Goal: Information Seeking & Learning: Learn about a topic

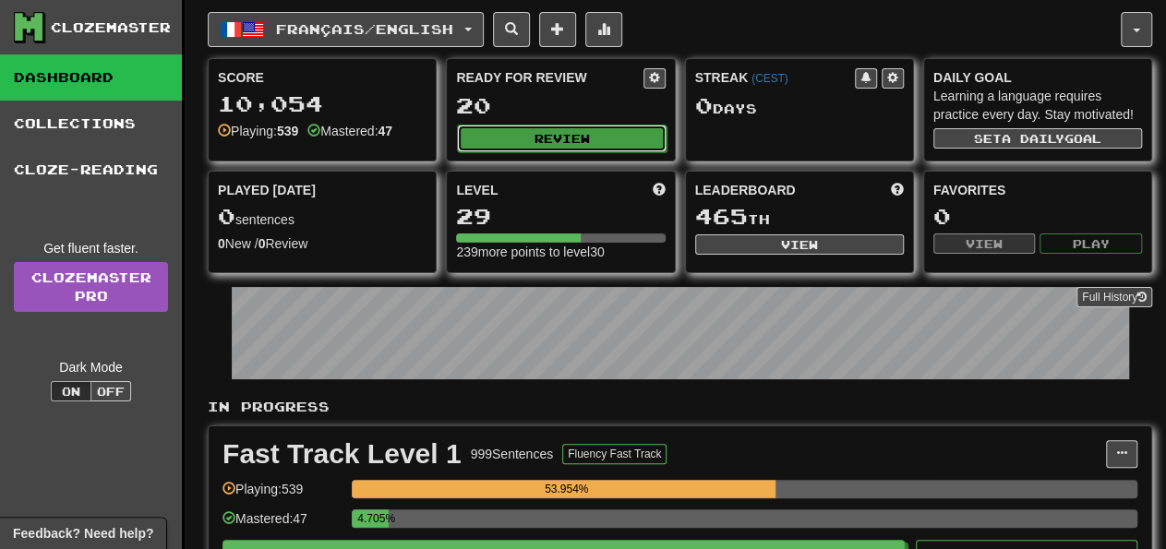
click at [611, 125] on button "Review" at bounding box center [561, 139] width 209 height 28
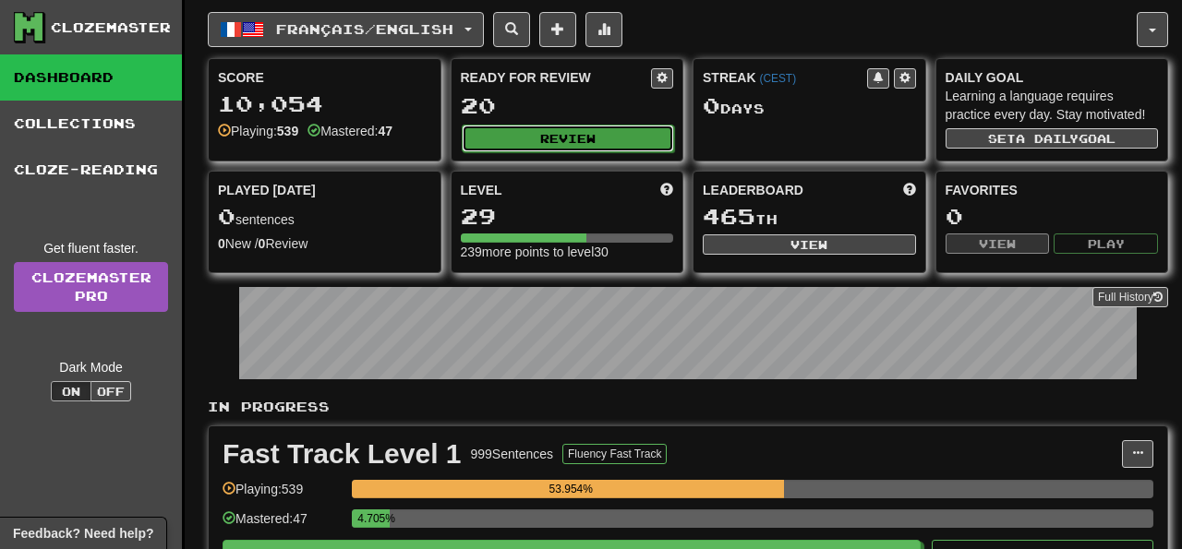
select select "**"
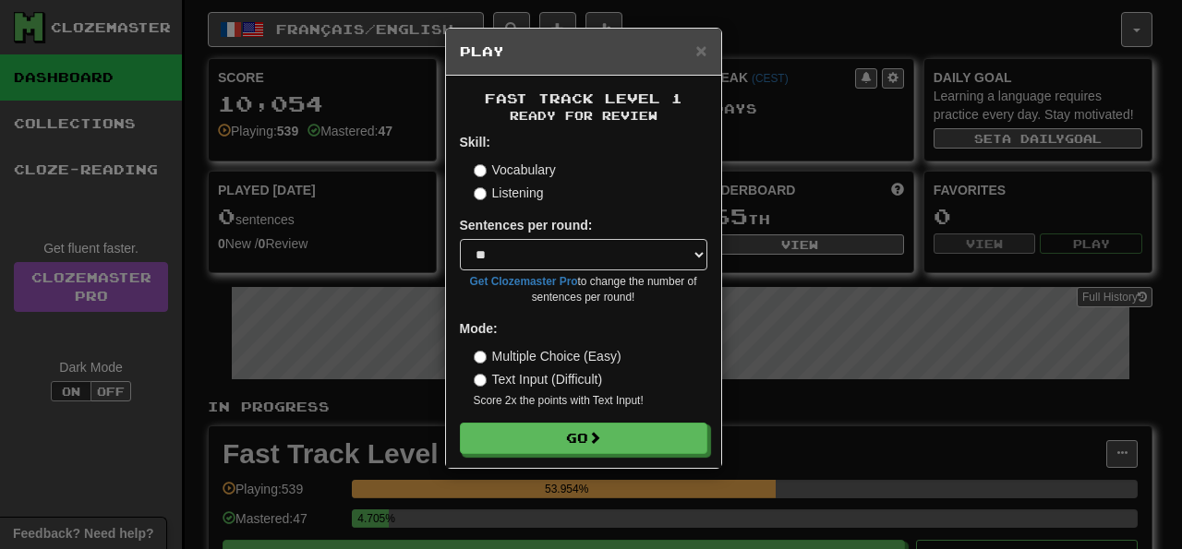
click at [634, 422] on form "Skill: Vocabulary Listening Sentences per round: * ** ** ** ** ** *** ******** …" at bounding box center [584, 293] width 248 height 321
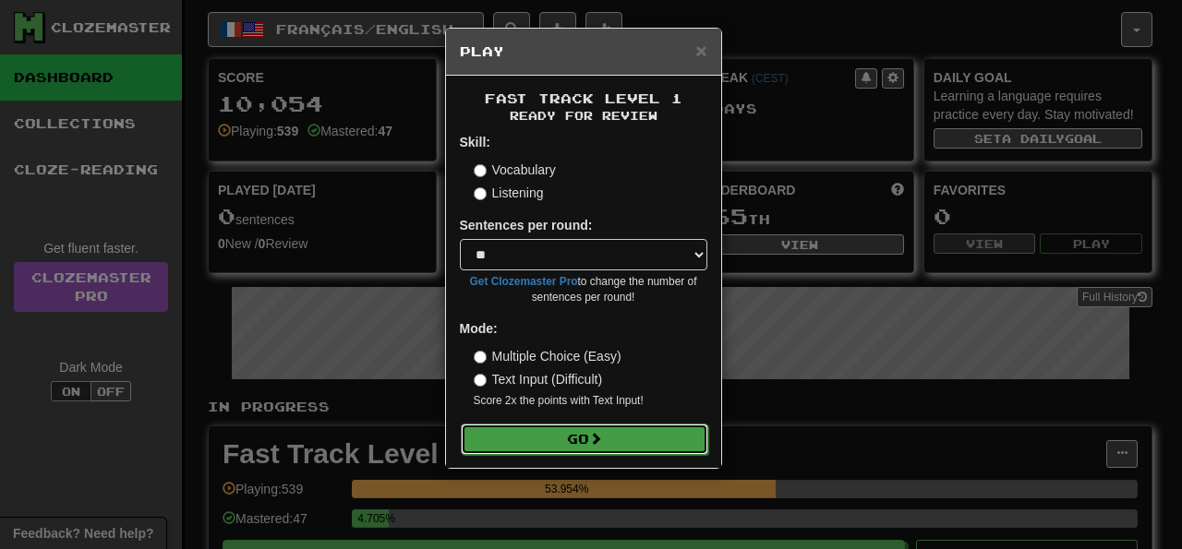
click at [647, 441] on button "Go" at bounding box center [585, 439] width 248 height 31
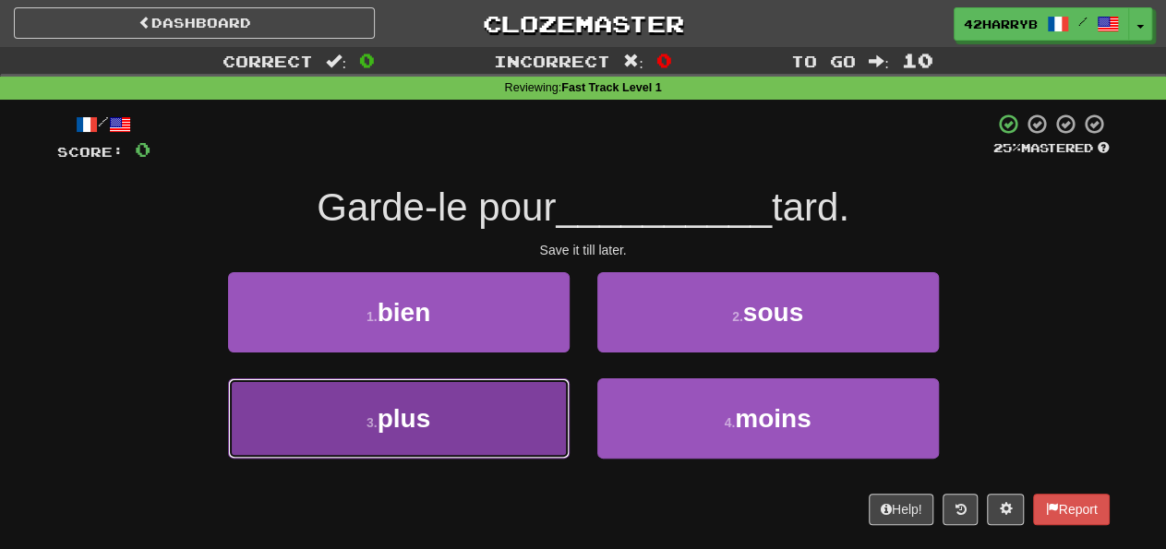
click at [483, 435] on button "3 . plus" at bounding box center [399, 419] width 342 height 80
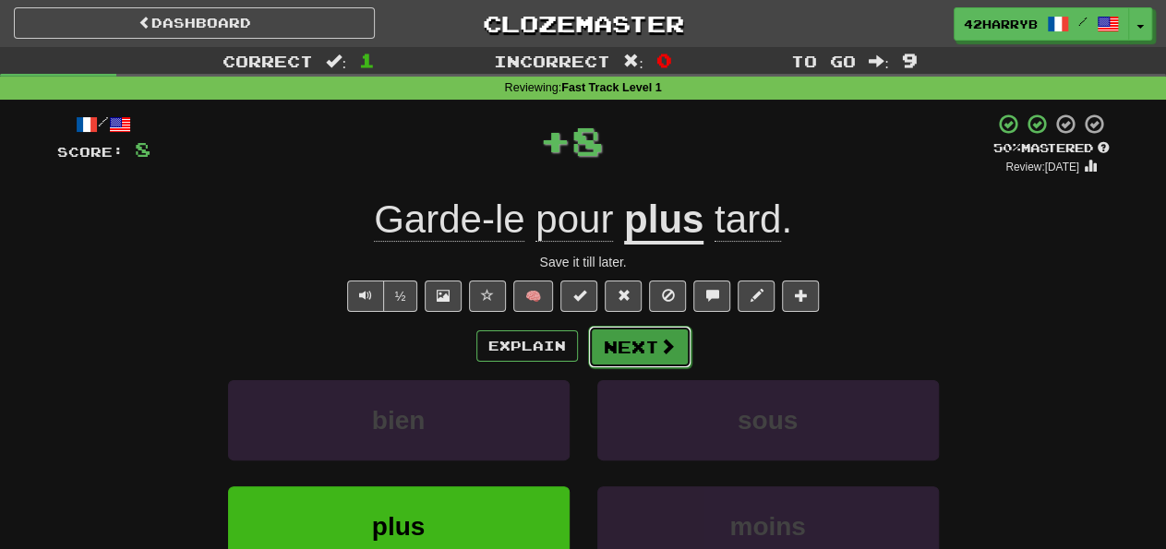
click at [664, 367] on button "Next" at bounding box center [639, 347] width 103 height 42
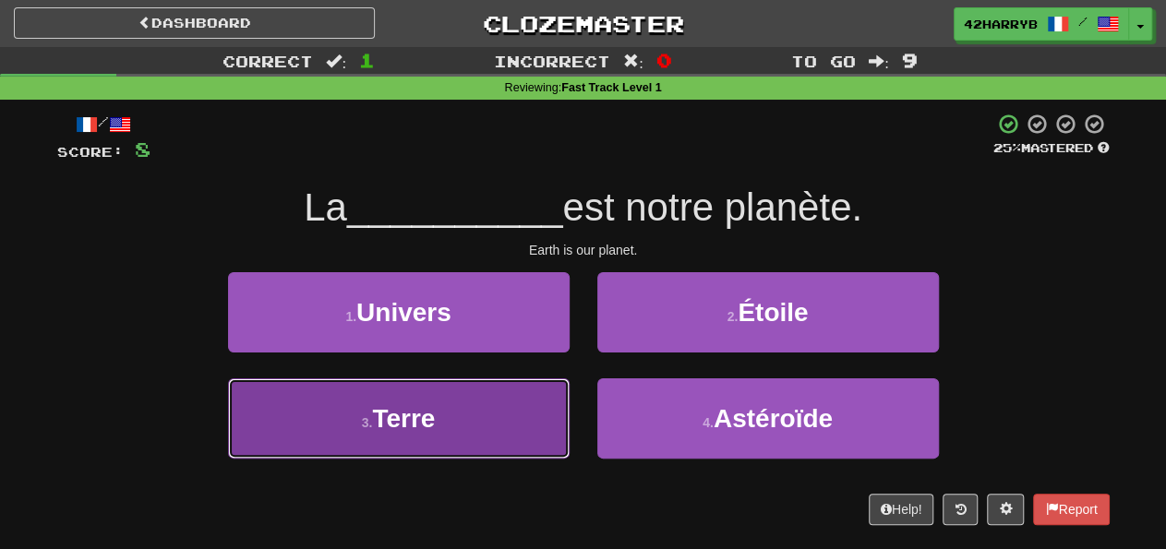
click at [482, 415] on button "3 . Terre" at bounding box center [399, 419] width 342 height 80
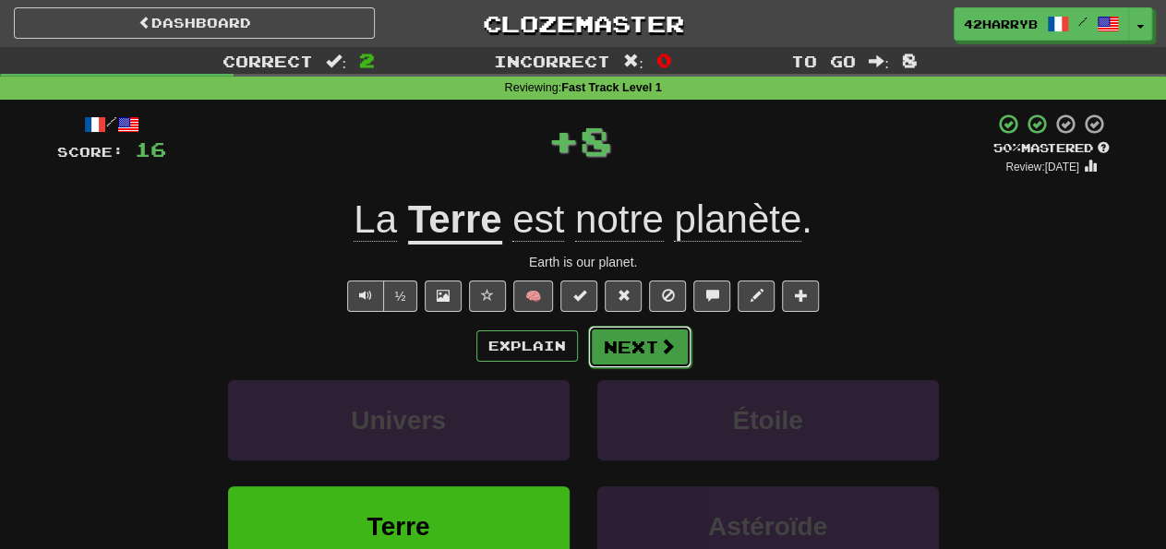
click at [627, 344] on button "Next" at bounding box center [639, 347] width 103 height 42
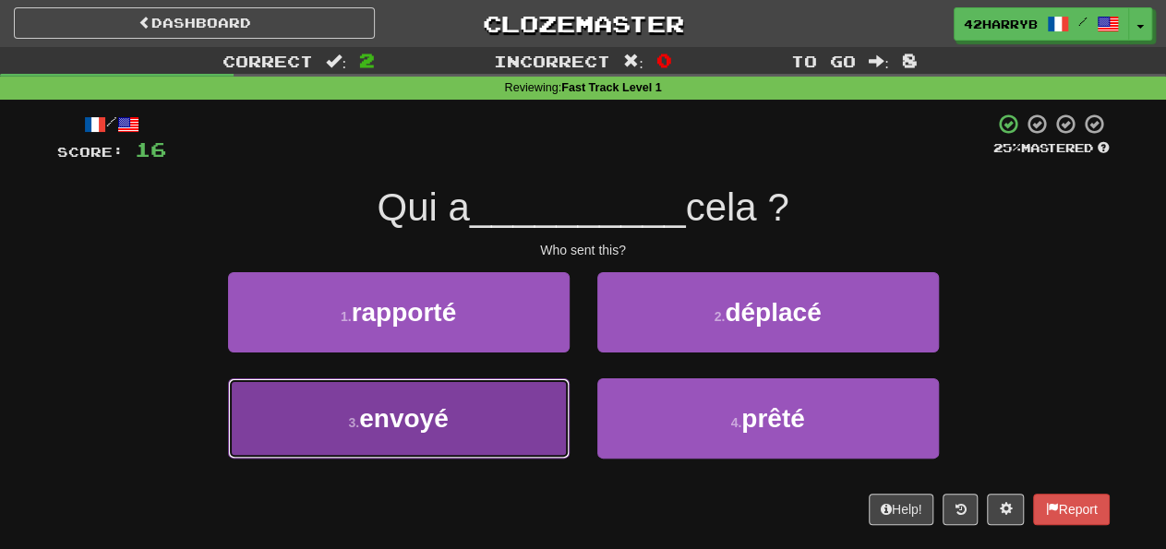
click at [485, 424] on button "3 . envoyé" at bounding box center [399, 419] width 342 height 80
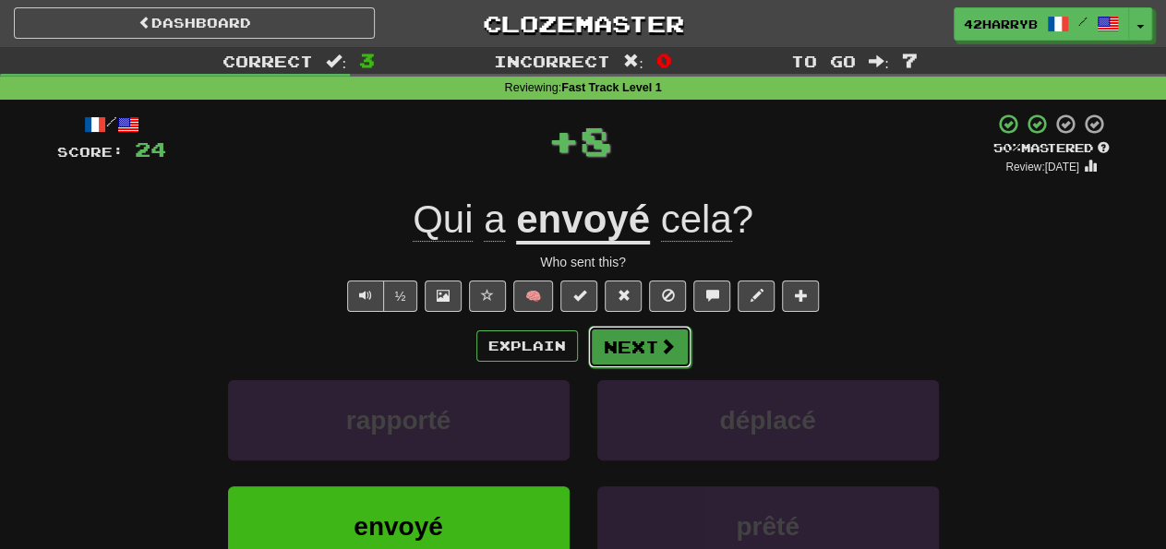
click at [622, 356] on button "Next" at bounding box center [639, 347] width 103 height 42
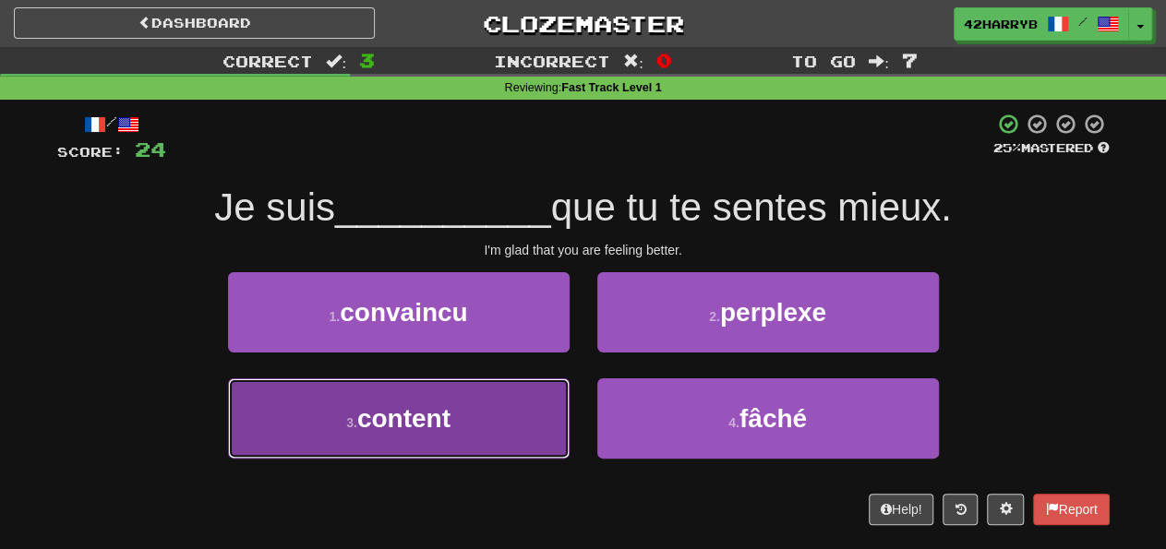
click at [509, 428] on button "3 . content" at bounding box center [399, 419] width 342 height 80
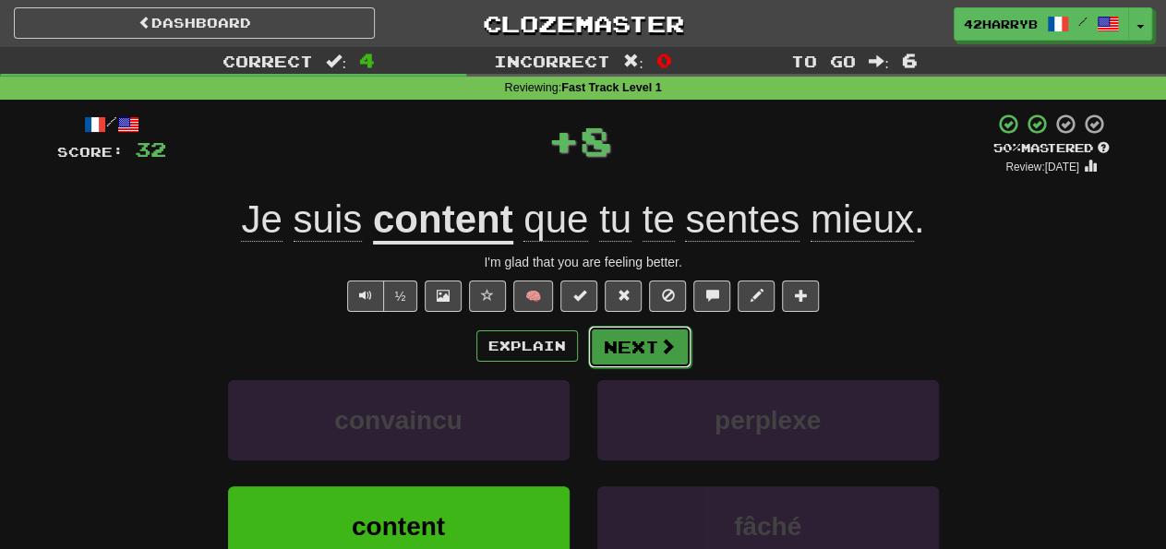
click at [641, 340] on button "Next" at bounding box center [639, 347] width 103 height 42
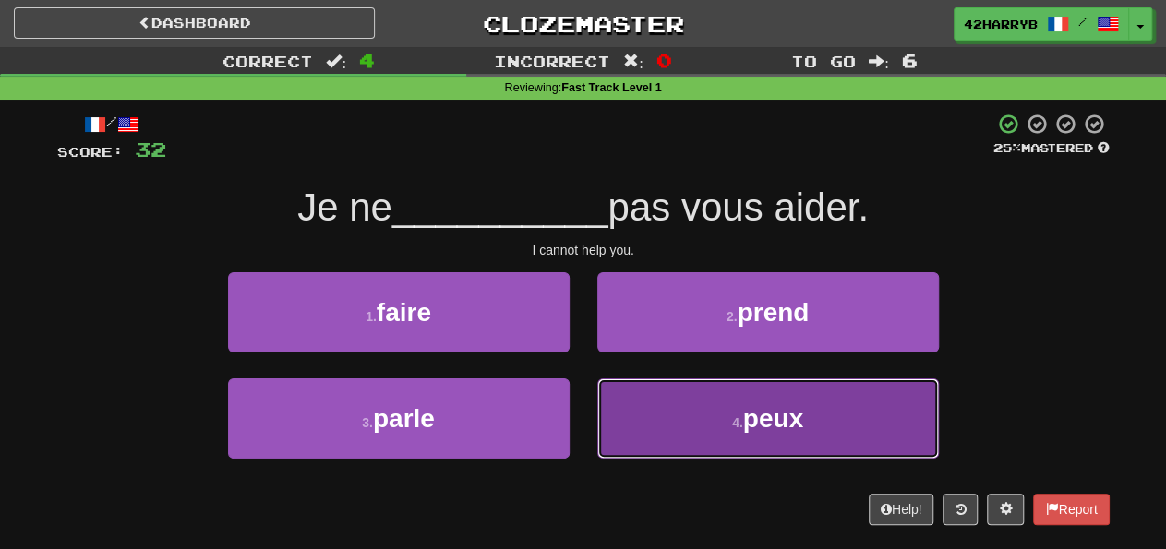
click at [744, 440] on button "4 . peux" at bounding box center [769, 419] width 342 height 80
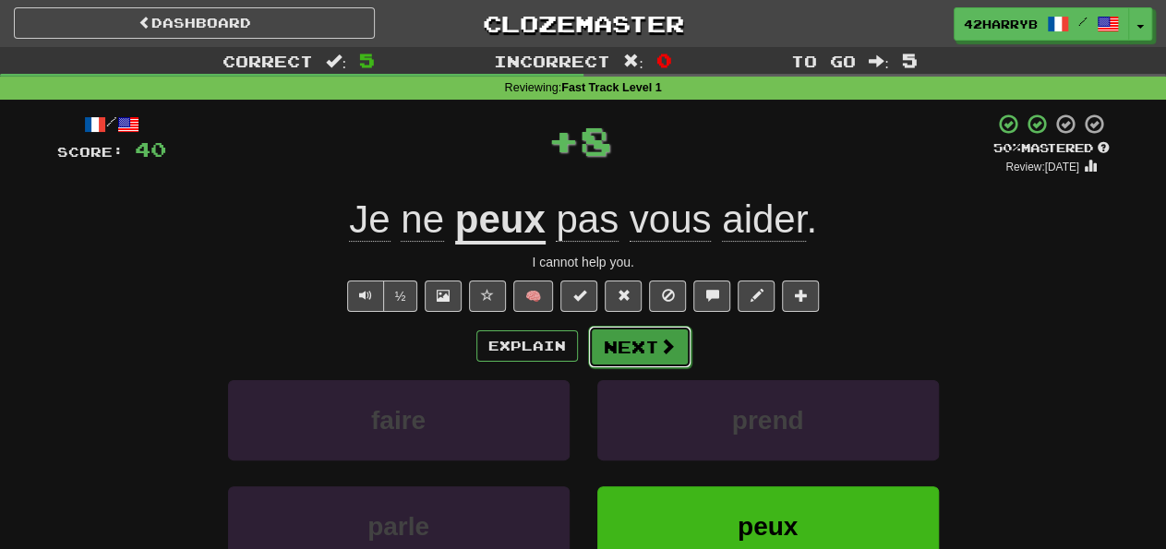
click at [656, 353] on button "Next" at bounding box center [639, 347] width 103 height 42
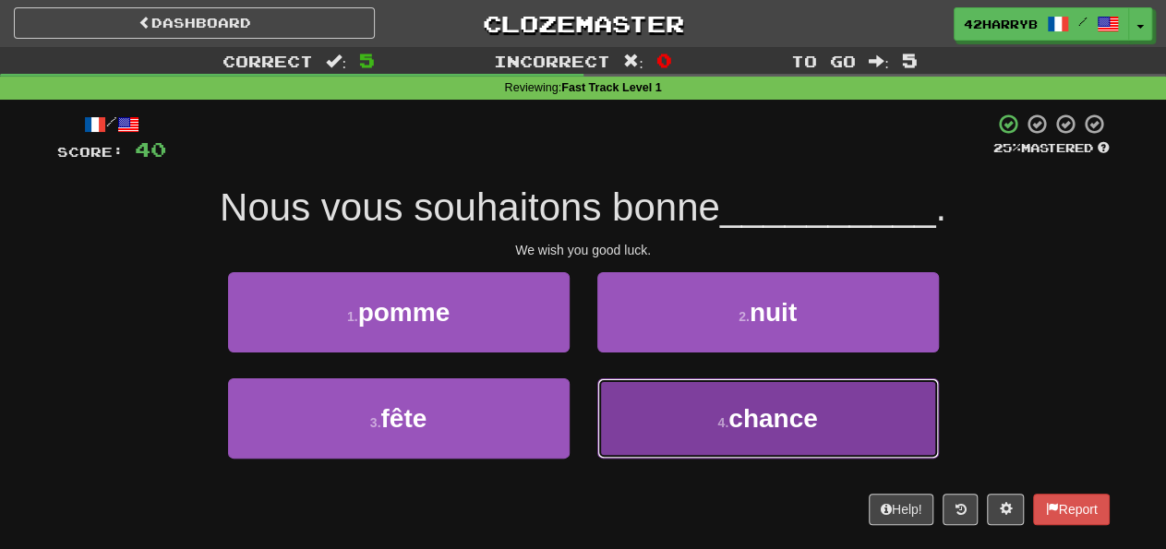
click at [744, 436] on button "4 . chance" at bounding box center [769, 419] width 342 height 80
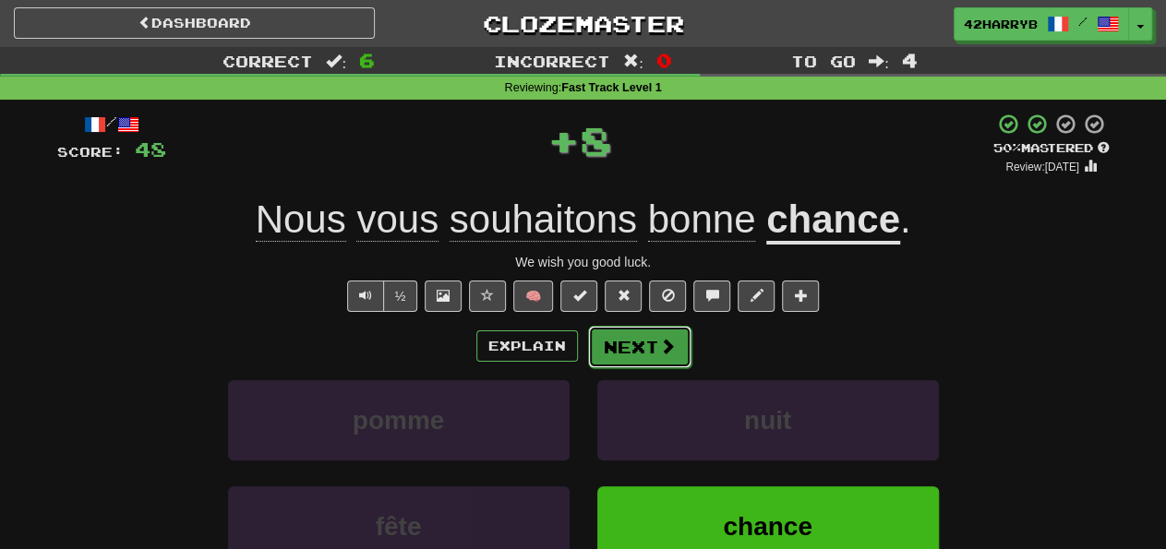
click at [631, 348] on button "Next" at bounding box center [639, 347] width 103 height 42
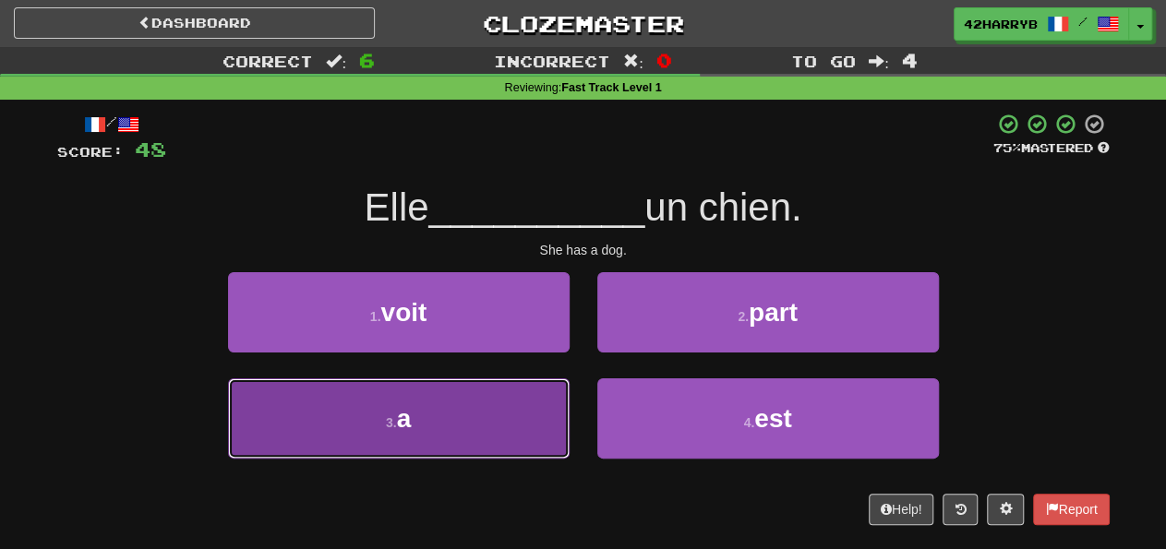
click at [438, 409] on button "3 . a" at bounding box center [399, 419] width 342 height 80
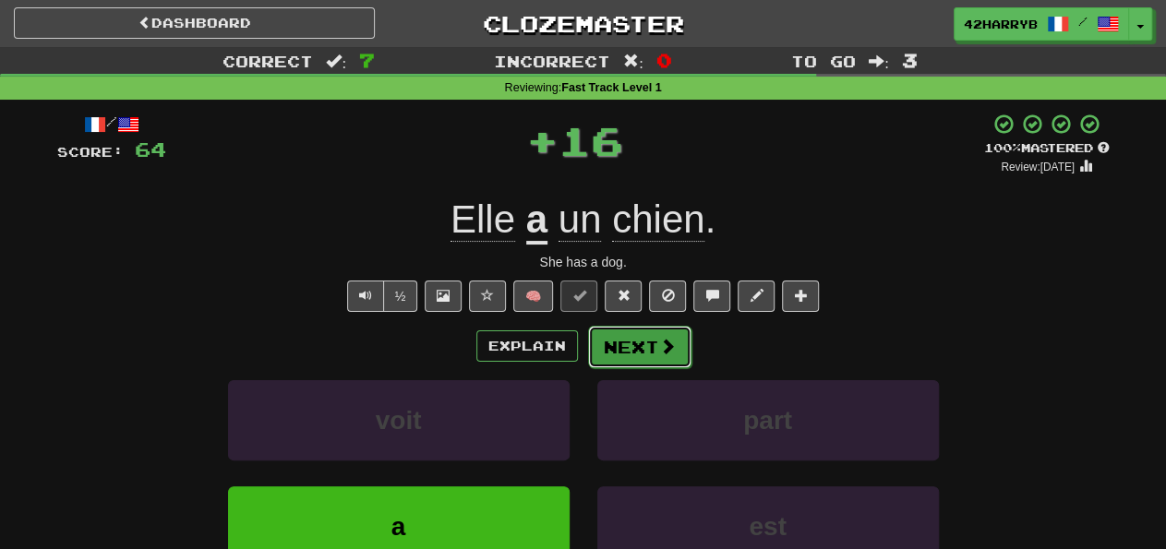
click at [664, 342] on span at bounding box center [667, 346] width 17 height 17
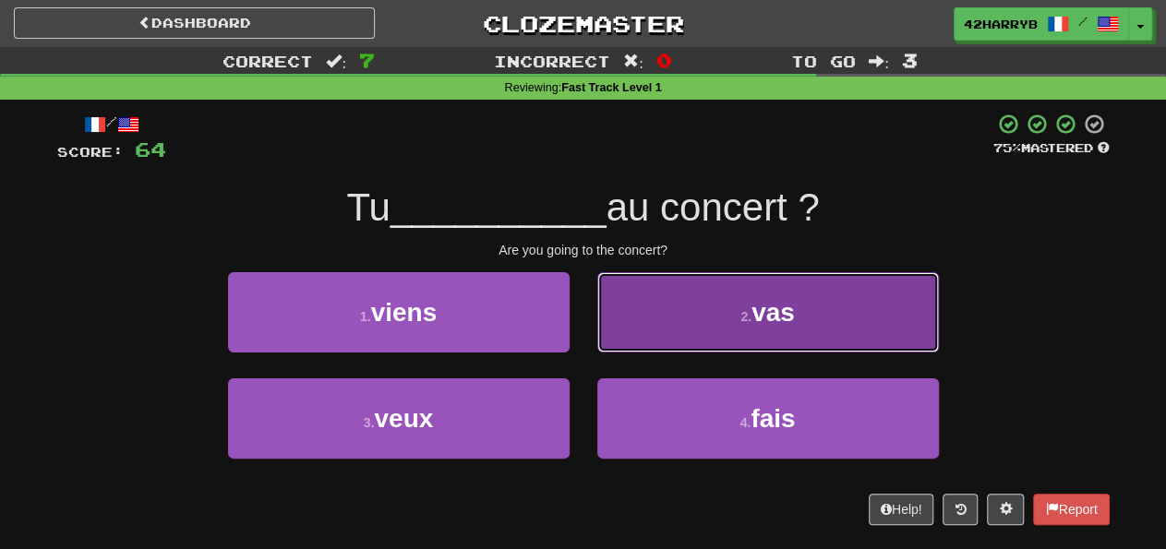
click at [768, 308] on span "vas" at bounding box center [773, 312] width 43 height 29
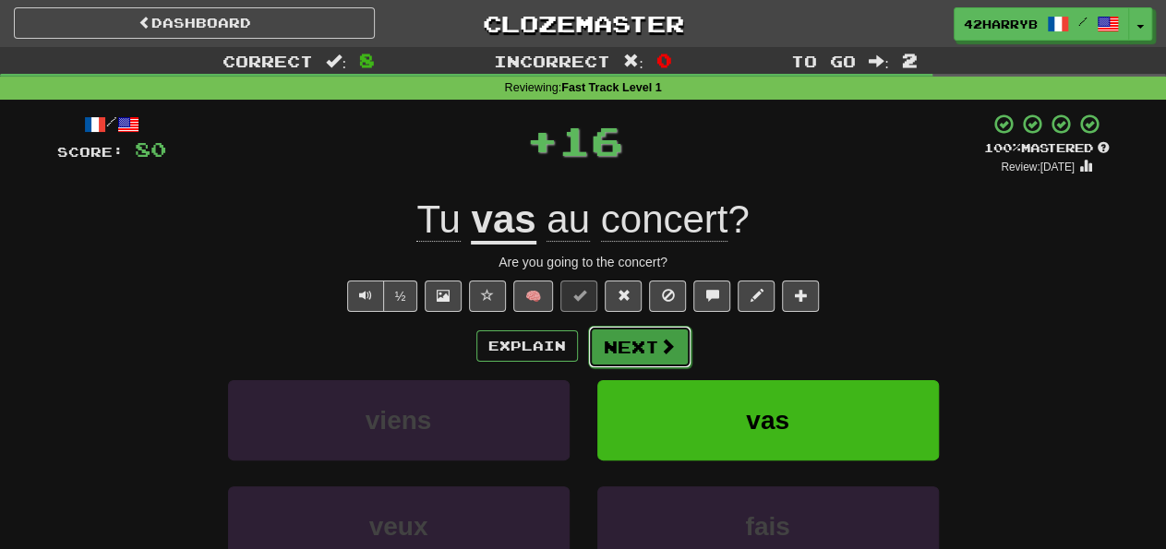
click at [629, 352] on button "Next" at bounding box center [639, 347] width 103 height 42
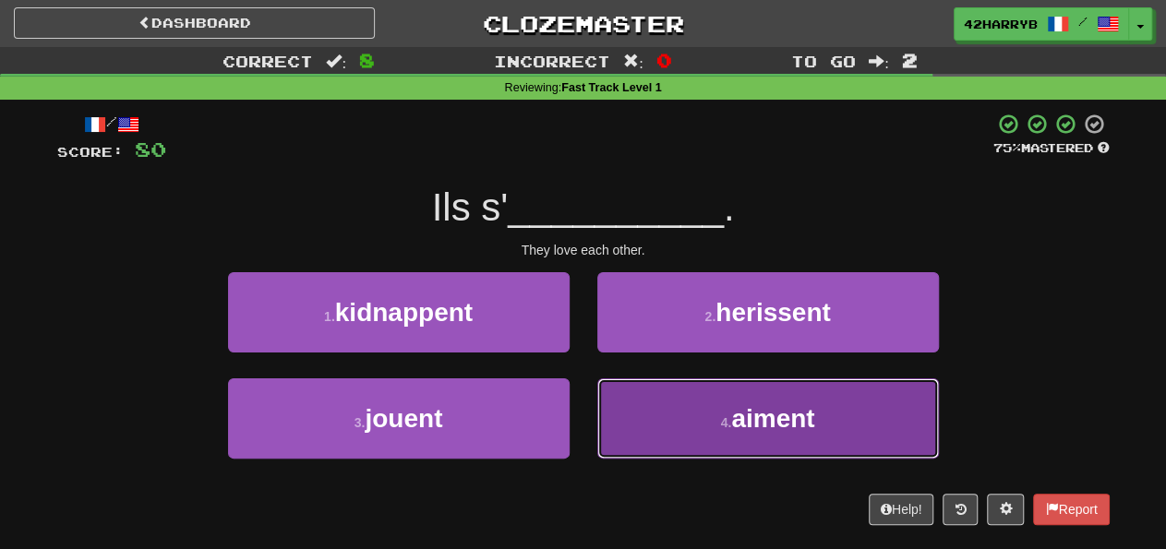
click at [695, 419] on button "4 . aiment" at bounding box center [769, 419] width 342 height 80
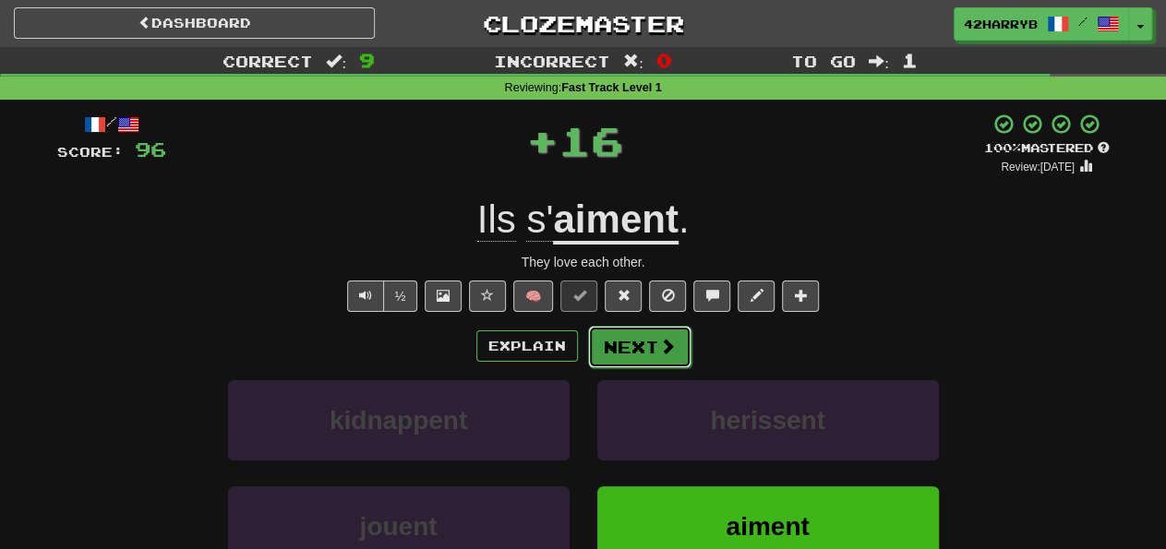
click at [652, 349] on button "Next" at bounding box center [639, 347] width 103 height 42
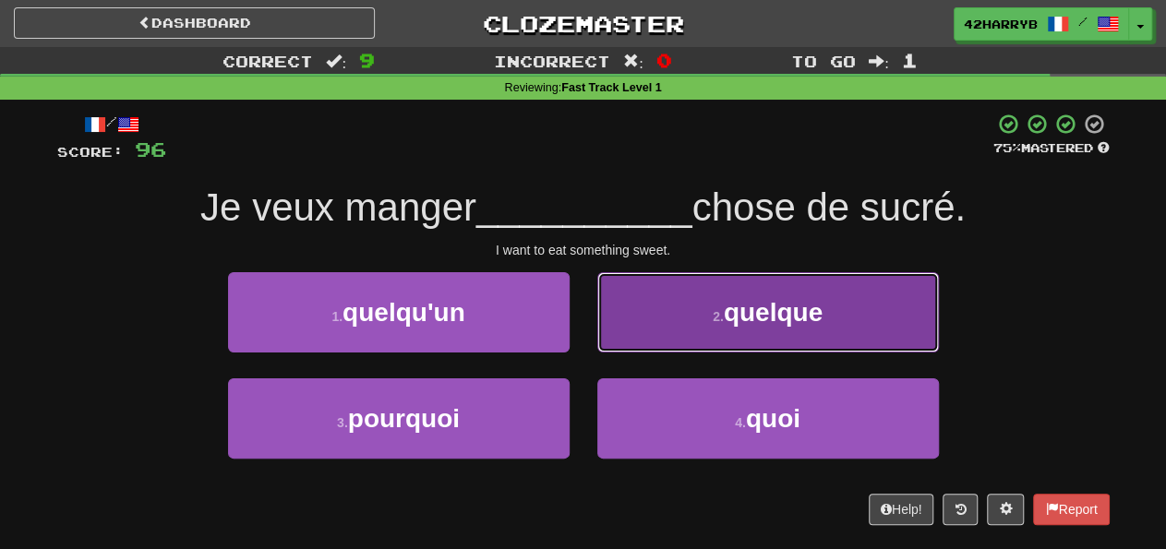
click at [883, 302] on button "2 . quelque" at bounding box center [769, 312] width 342 height 80
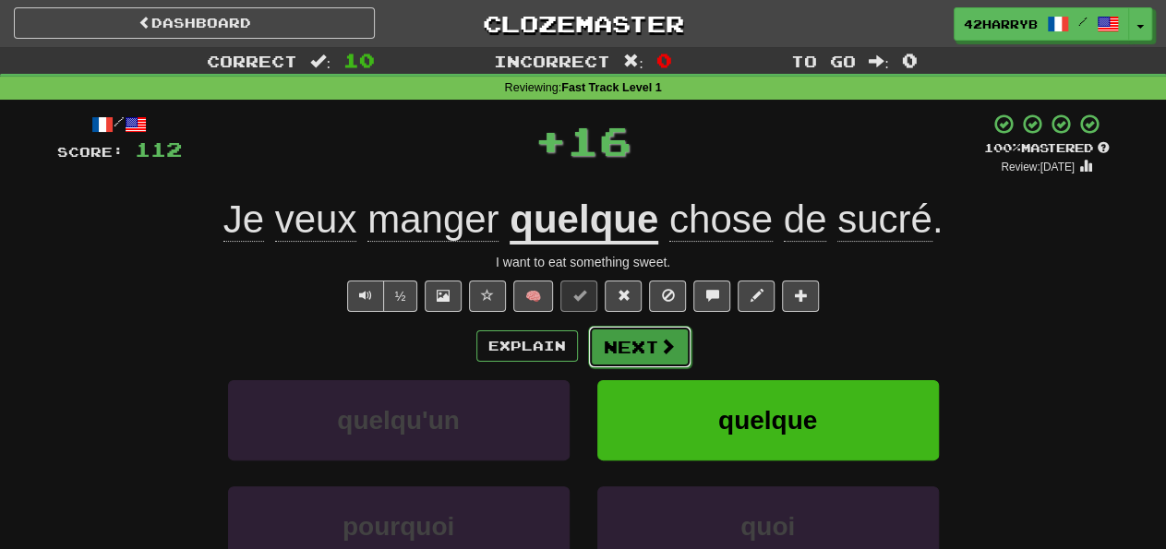
click at [637, 363] on button "Next" at bounding box center [639, 347] width 103 height 42
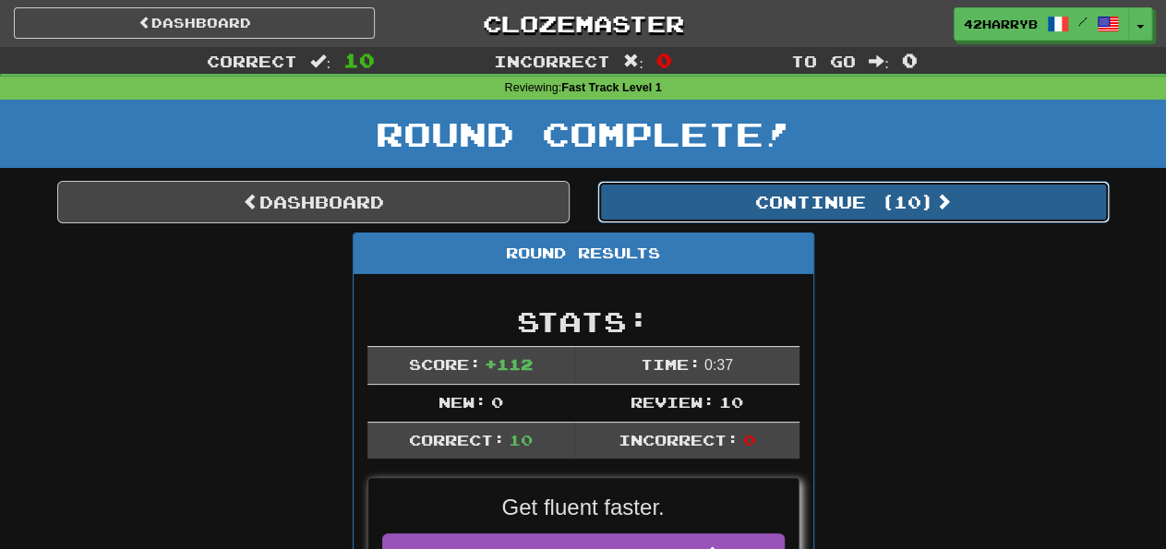
click at [769, 209] on button "Continue ( 10 )" at bounding box center [854, 202] width 513 height 42
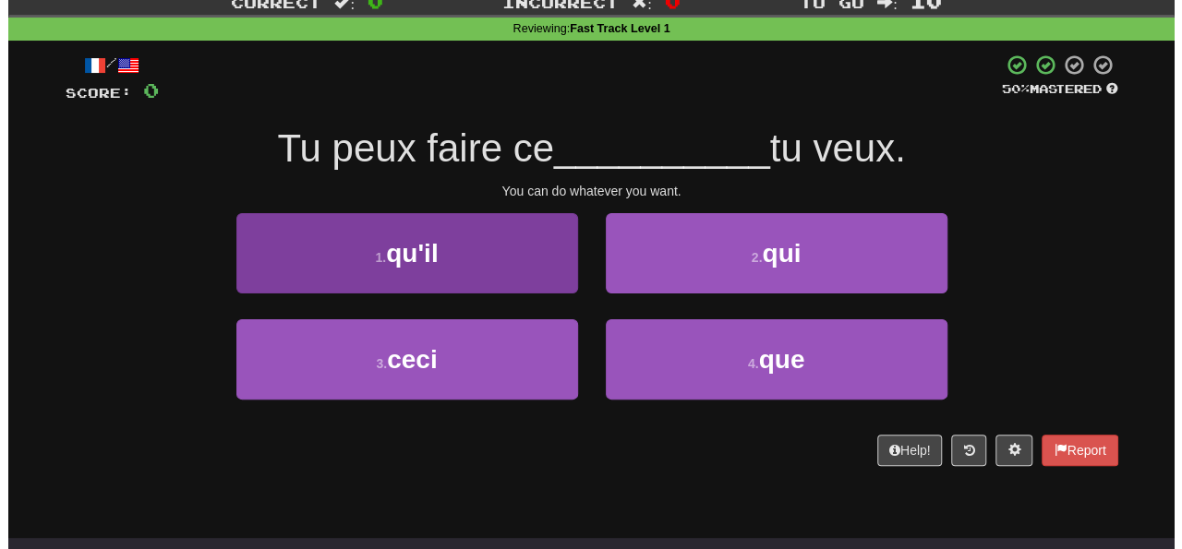
scroll to position [55, 0]
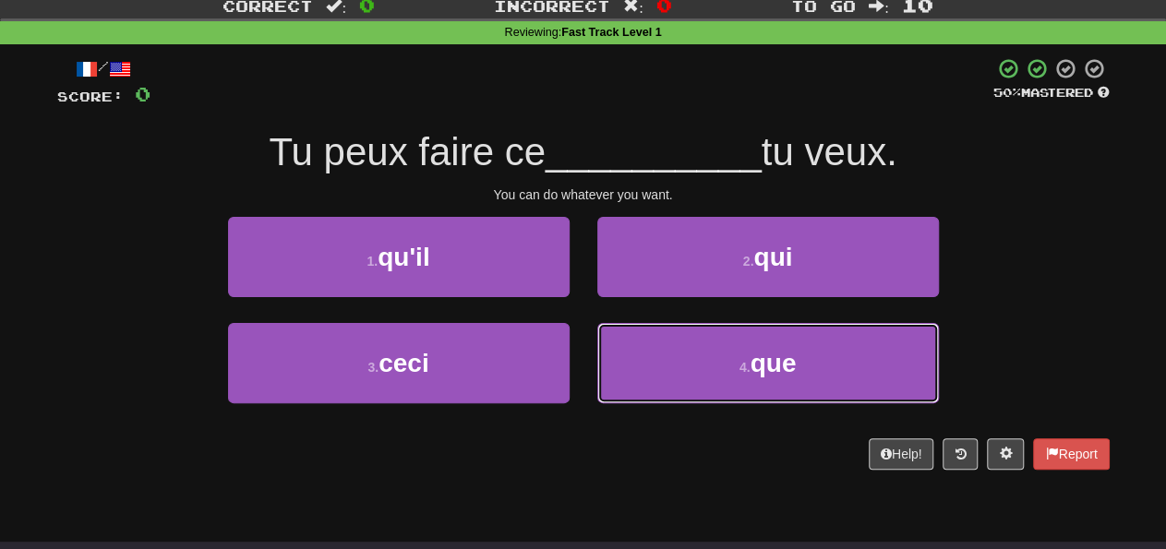
drag, startPoint x: 695, startPoint y: 382, endPoint x: 786, endPoint y: 468, distance: 124.8
click at [786, 468] on div "/ Score: 0 50 % Mastered Tu peux faire ce __________ tu veux. You can do whatev…" at bounding box center [583, 263] width 1053 height 413
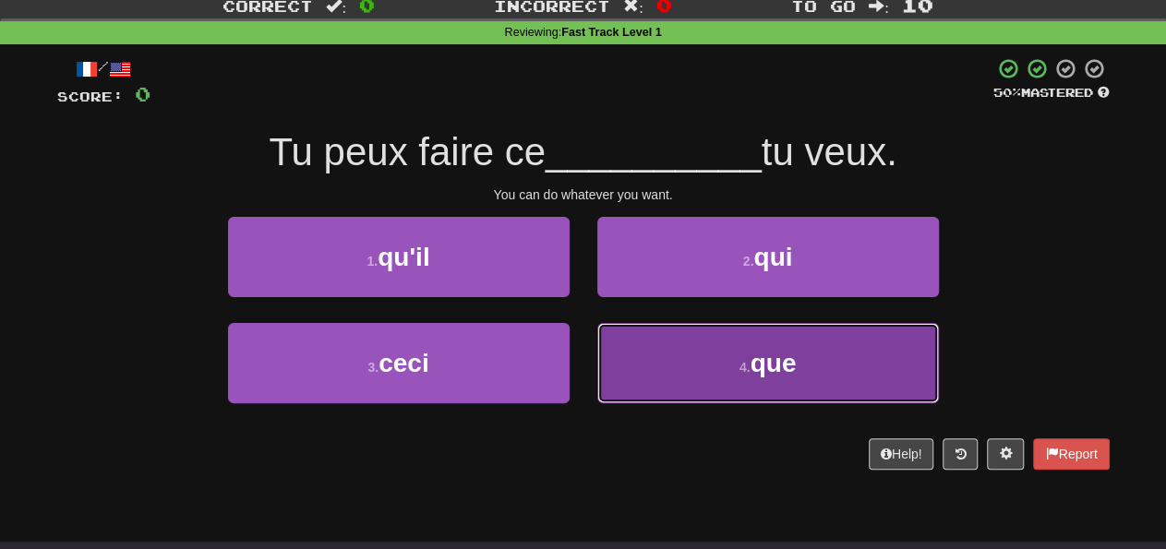
click at [731, 356] on button "4 . que" at bounding box center [769, 363] width 342 height 80
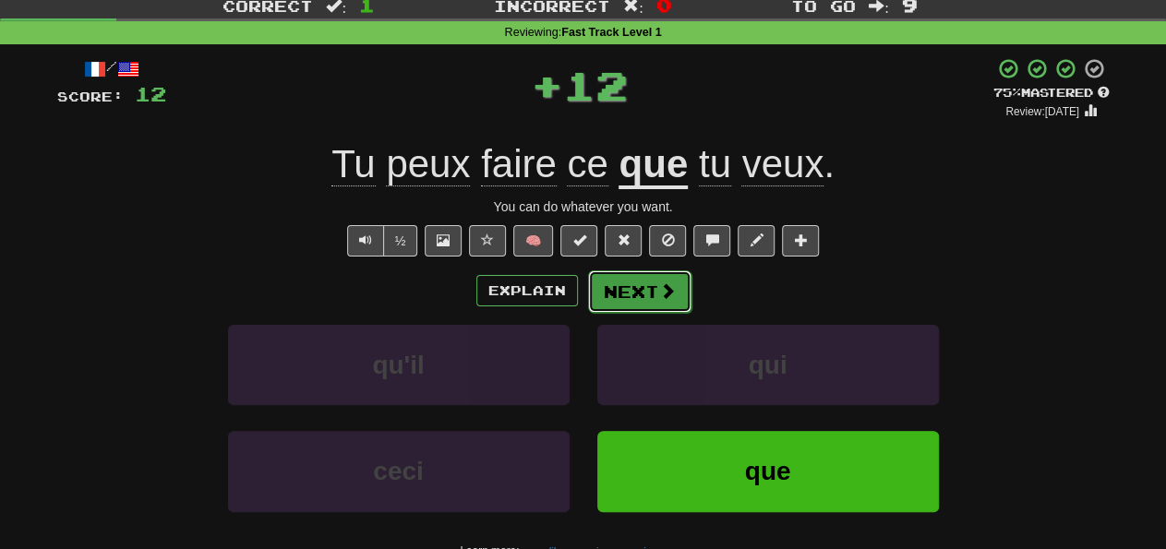
click at [631, 304] on button "Next" at bounding box center [639, 292] width 103 height 42
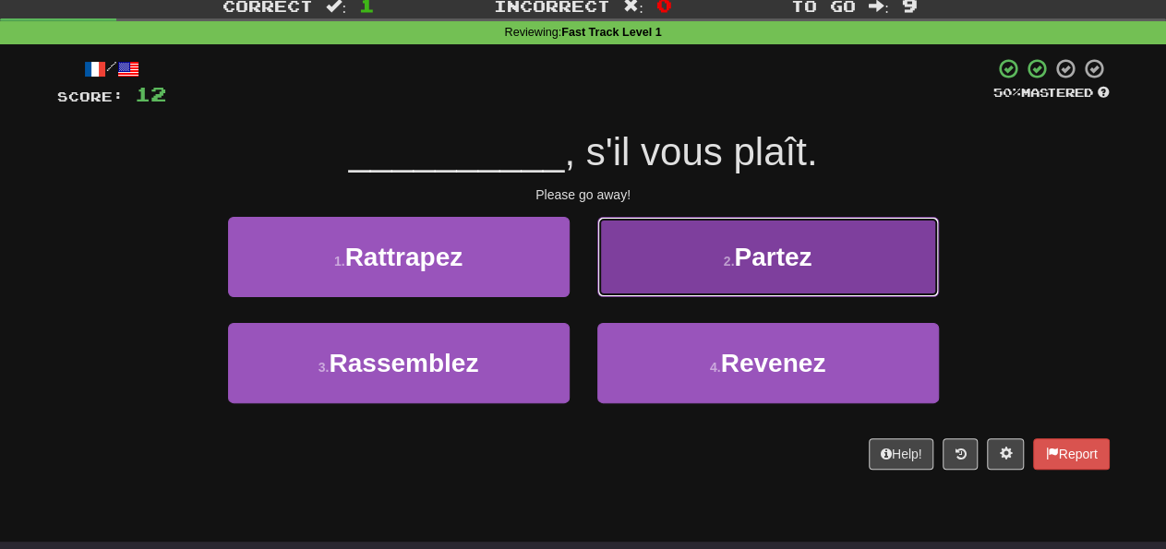
click at [652, 270] on button "2 . Partez" at bounding box center [769, 257] width 342 height 80
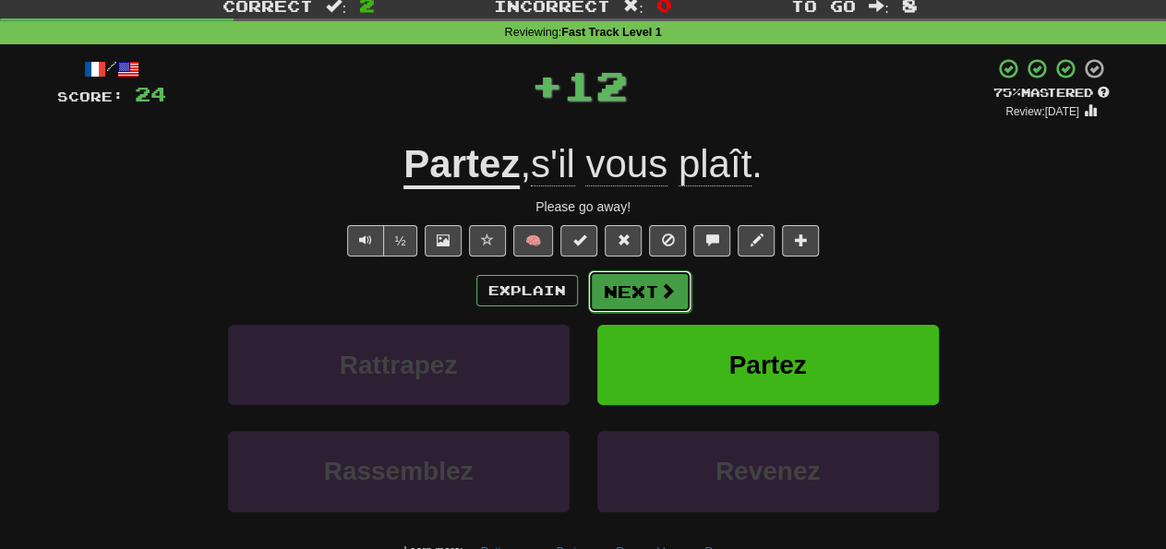
click at [610, 294] on button "Next" at bounding box center [639, 292] width 103 height 42
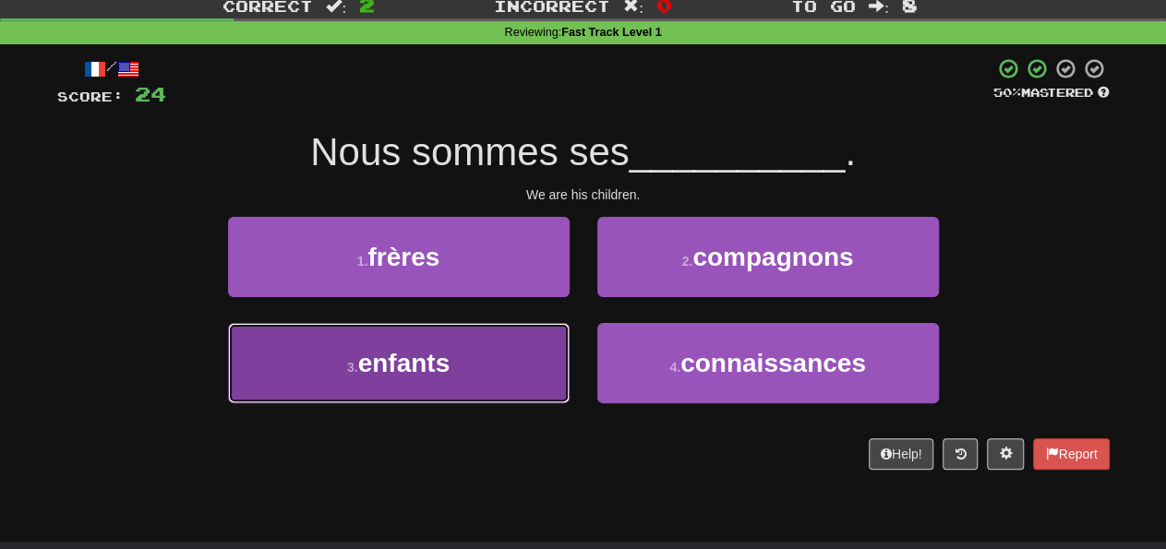
click at [508, 363] on button "3 . enfants" at bounding box center [399, 363] width 342 height 80
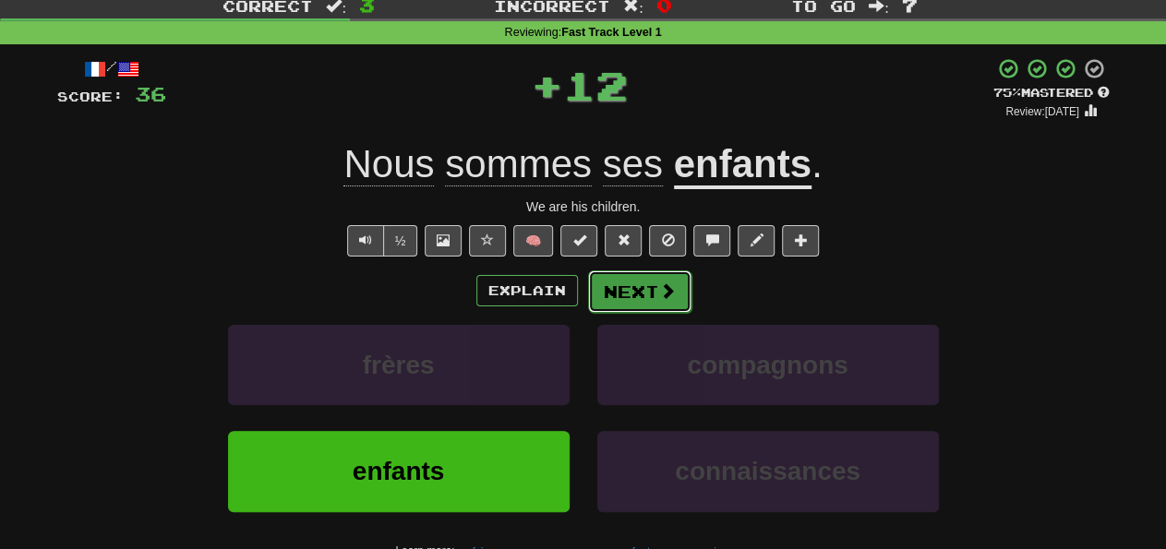
click at [648, 297] on button "Next" at bounding box center [639, 292] width 103 height 42
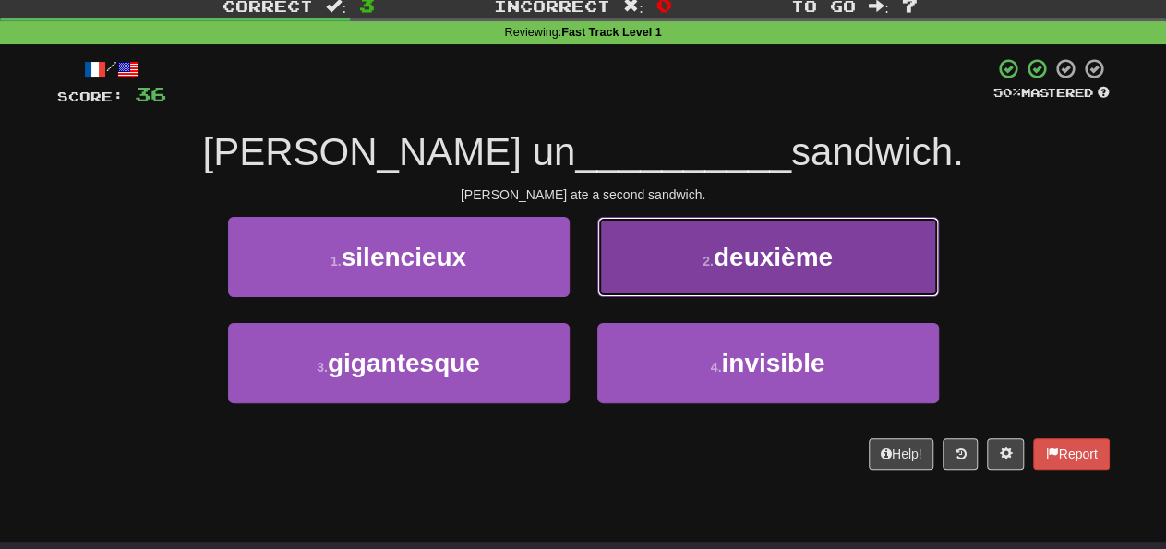
click at [734, 274] on button "2 . deuxième" at bounding box center [769, 257] width 342 height 80
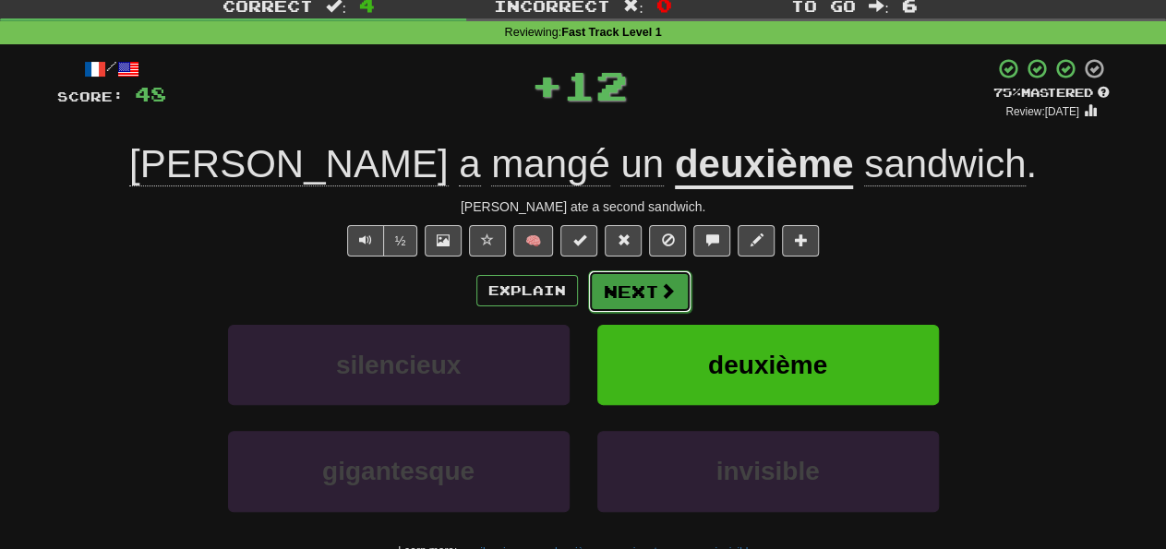
click at [677, 308] on button "Next" at bounding box center [639, 292] width 103 height 42
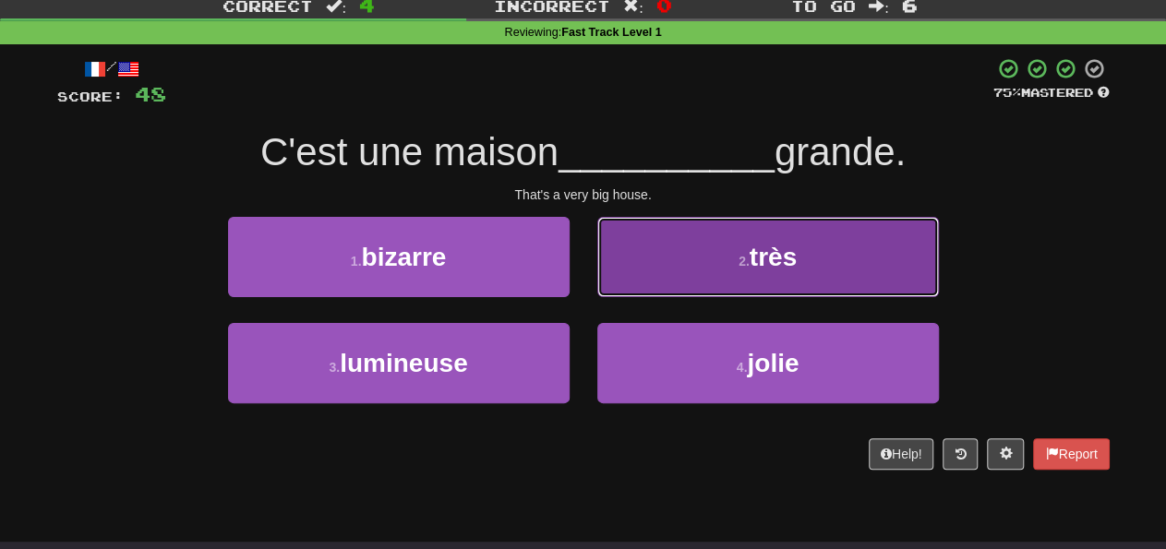
click at [719, 264] on button "2 . très" at bounding box center [769, 257] width 342 height 80
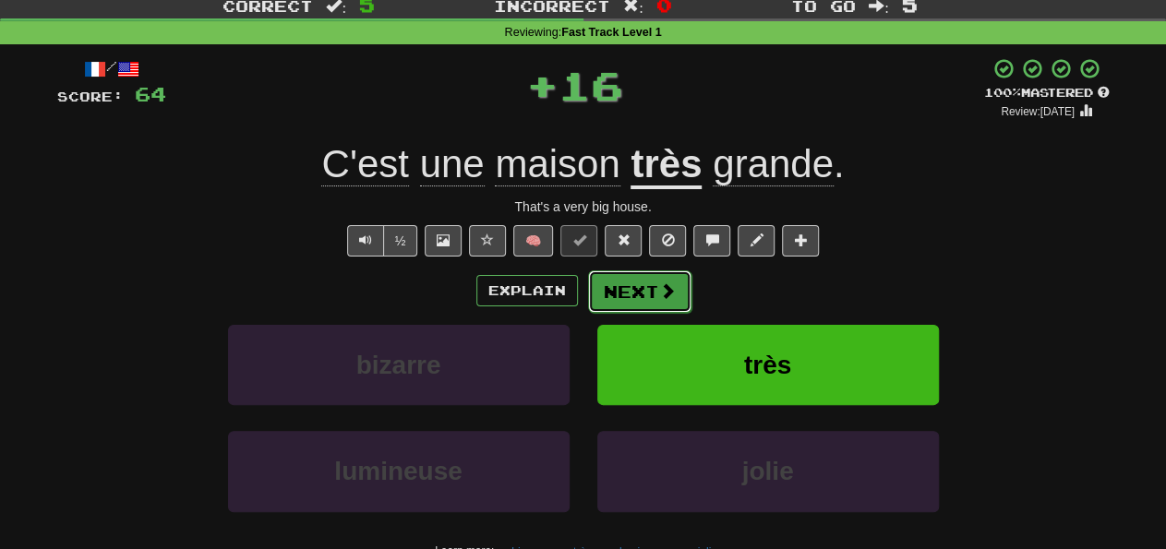
click at [645, 294] on button "Next" at bounding box center [639, 292] width 103 height 42
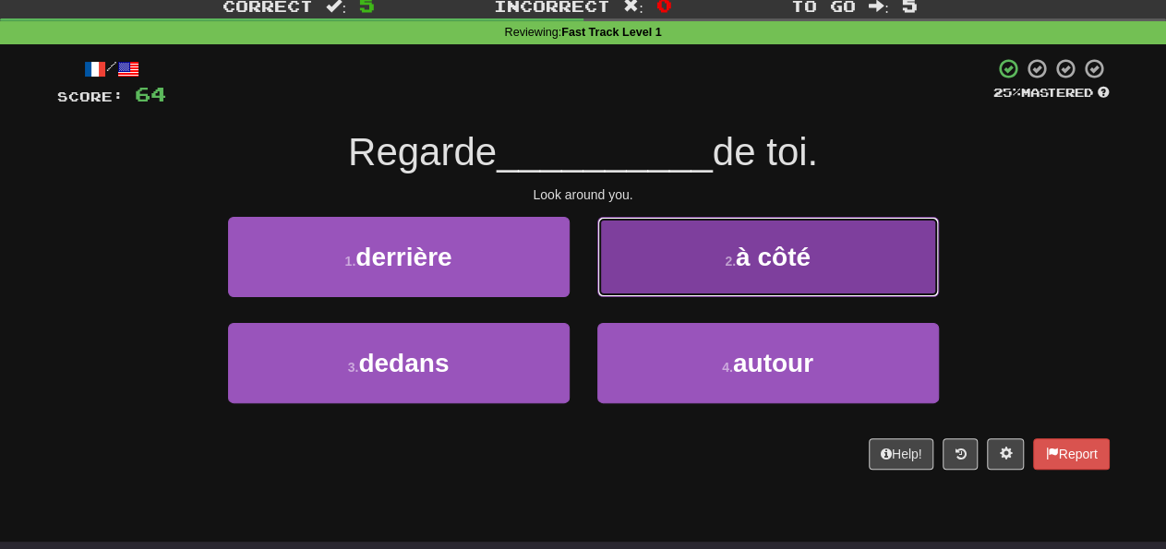
click at [692, 264] on button "2 . à côté" at bounding box center [769, 257] width 342 height 80
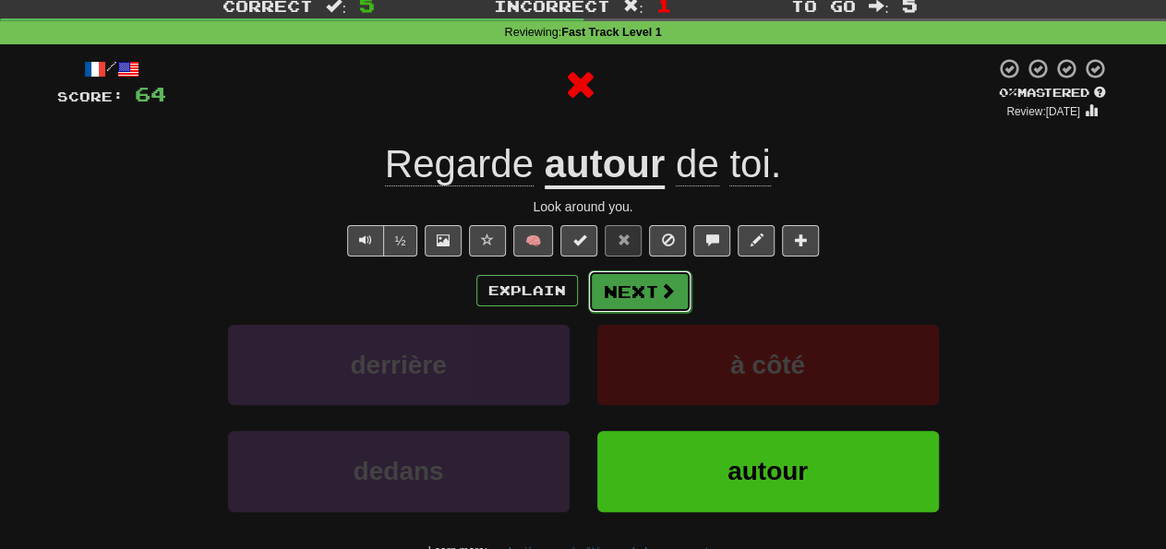
click at [629, 294] on button "Next" at bounding box center [639, 292] width 103 height 42
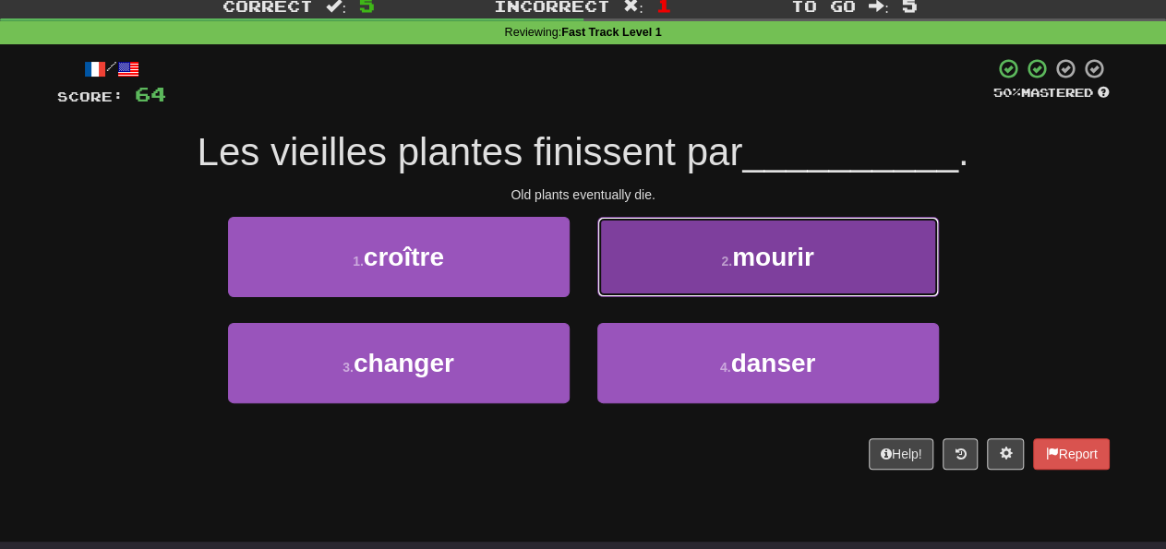
click at [717, 219] on button "2 . mourir" at bounding box center [769, 257] width 342 height 80
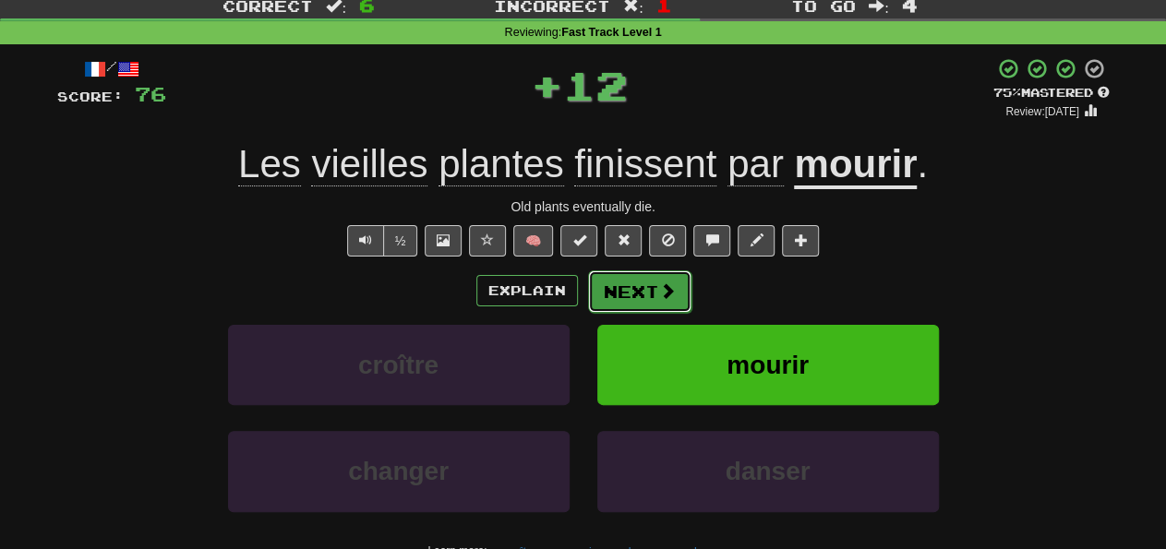
click at [674, 289] on button "Next" at bounding box center [639, 292] width 103 height 42
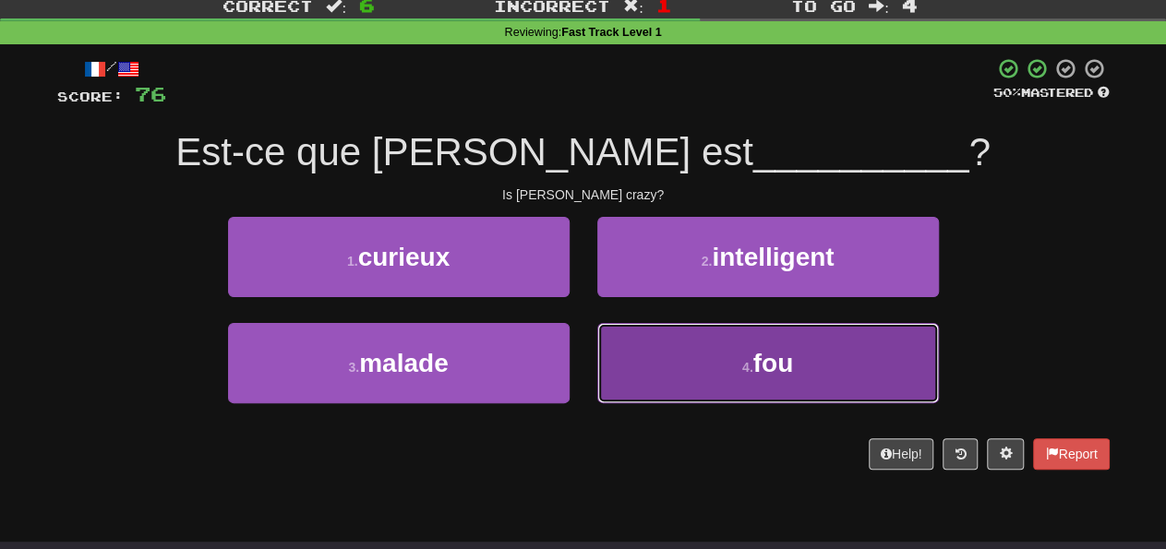
click at [715, 375] on button "4 . fou" at bounding box center [769, 363] width 342 height 80
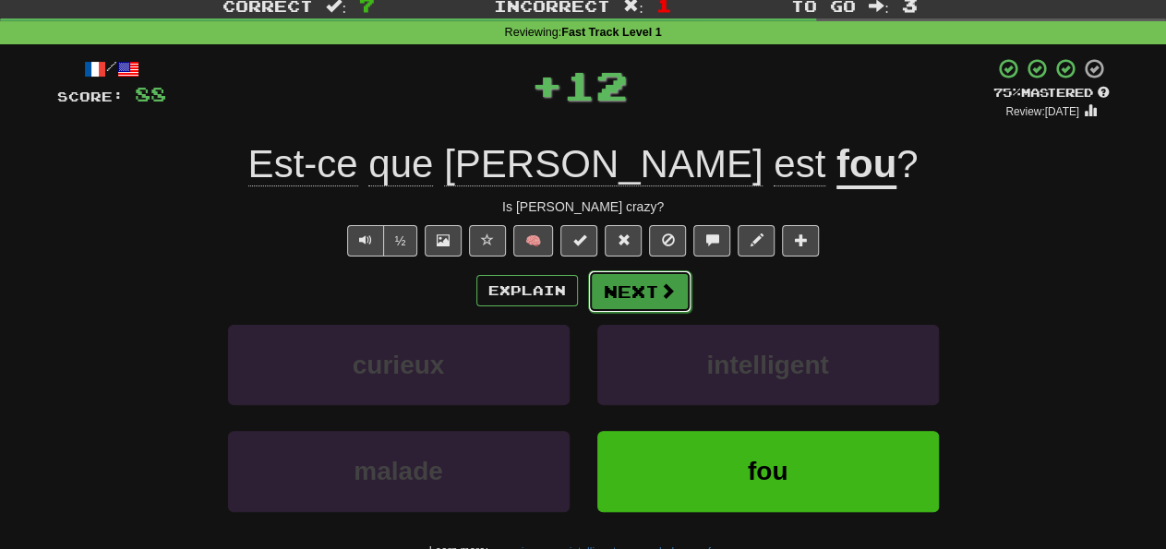
click at [649, 299] on button "Next" at bounding box center [639, 292] width 103 height 42
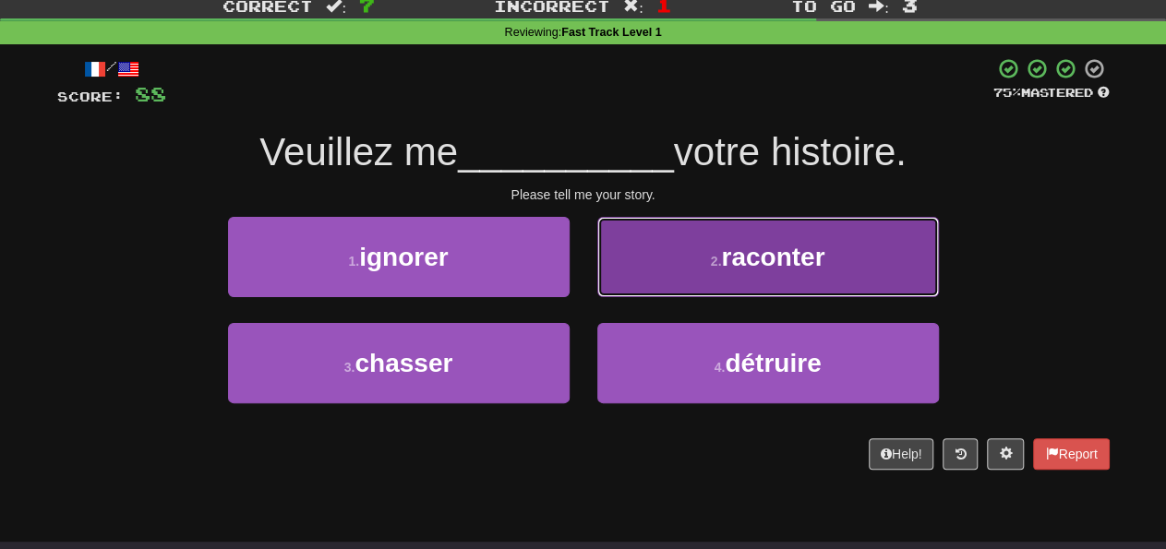
click at [701, 281] on button "2 . raconter" at bounding box center [769, 257] width 342 height 80
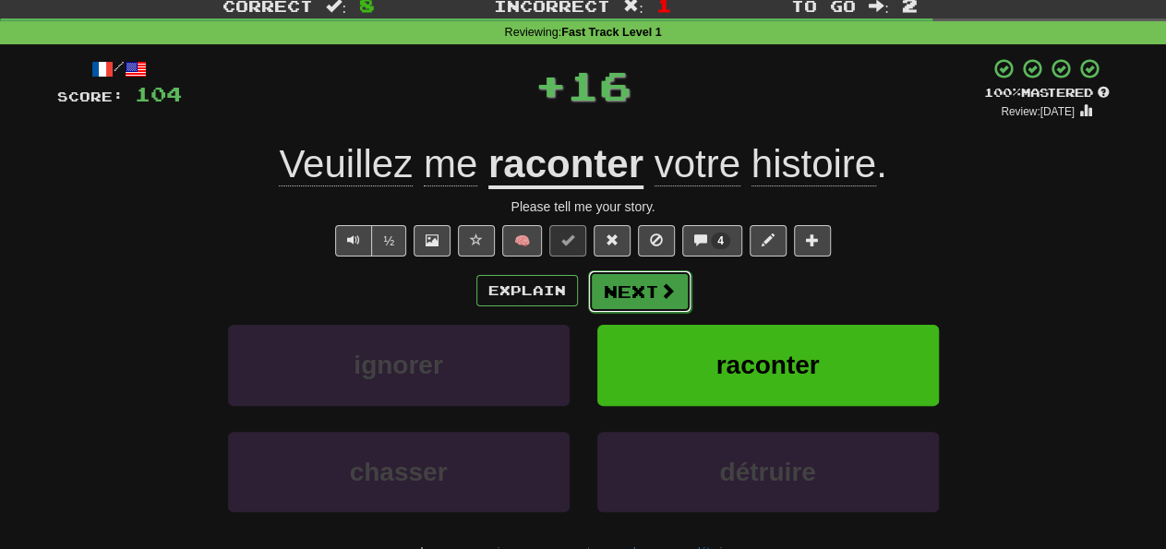
click at [621, 296] on button "Next" at bounding box center [639, 292] width 103 height 42
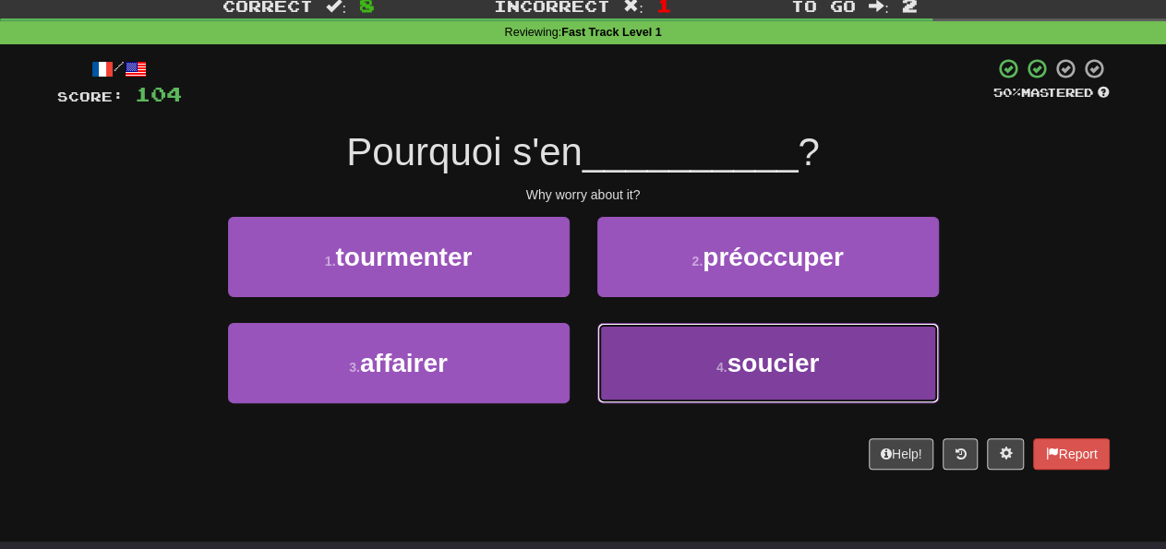
click at [682, 393] on button "4 . soucier" at bounding box center [769, 363] width 342 height 80
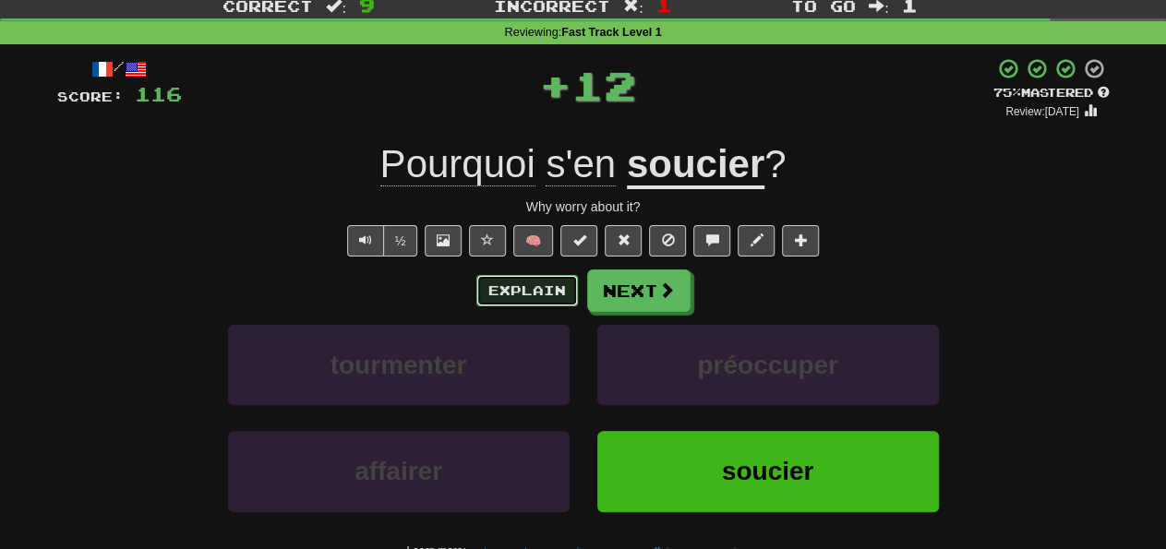
click at [501, 300] on button "Explain" at bounding box center [528, 290] width 102 height 31
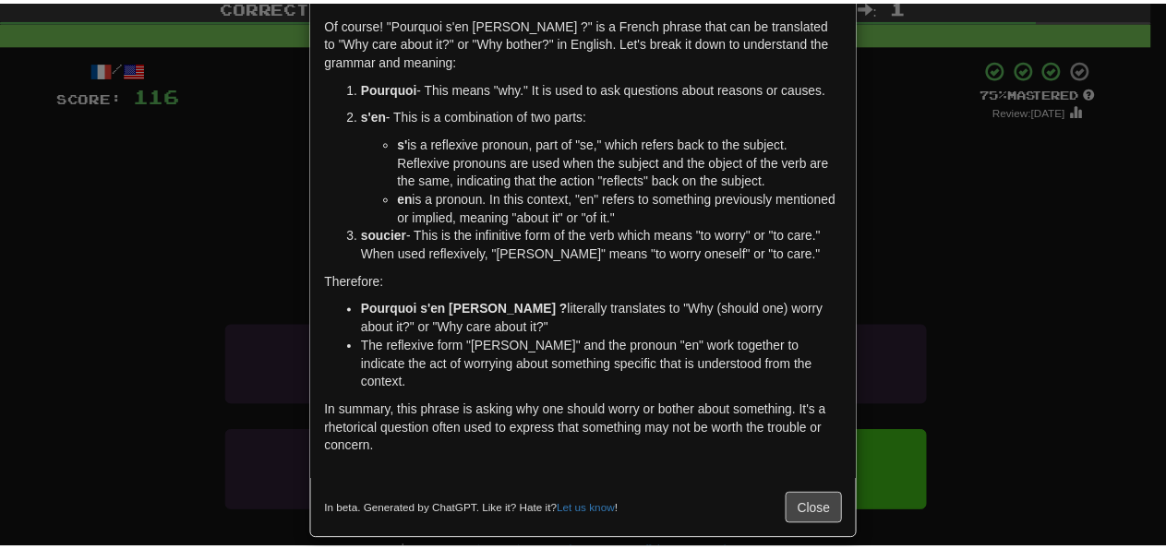
scroll to position [0, 0]
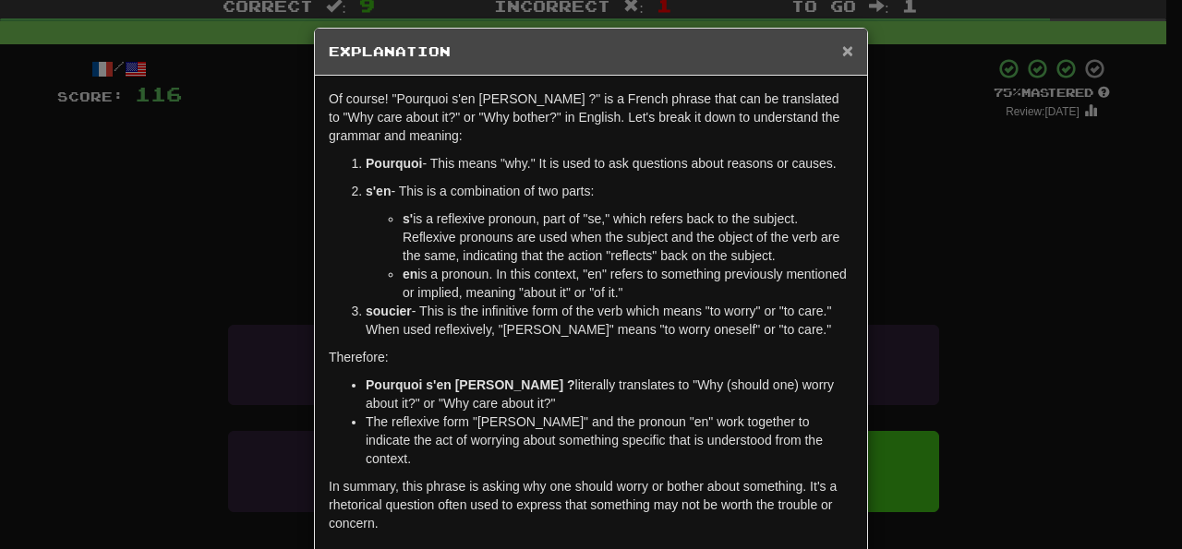
click at [842, 51] on span "×" at bounding box center [847, 50] width 11 height 21
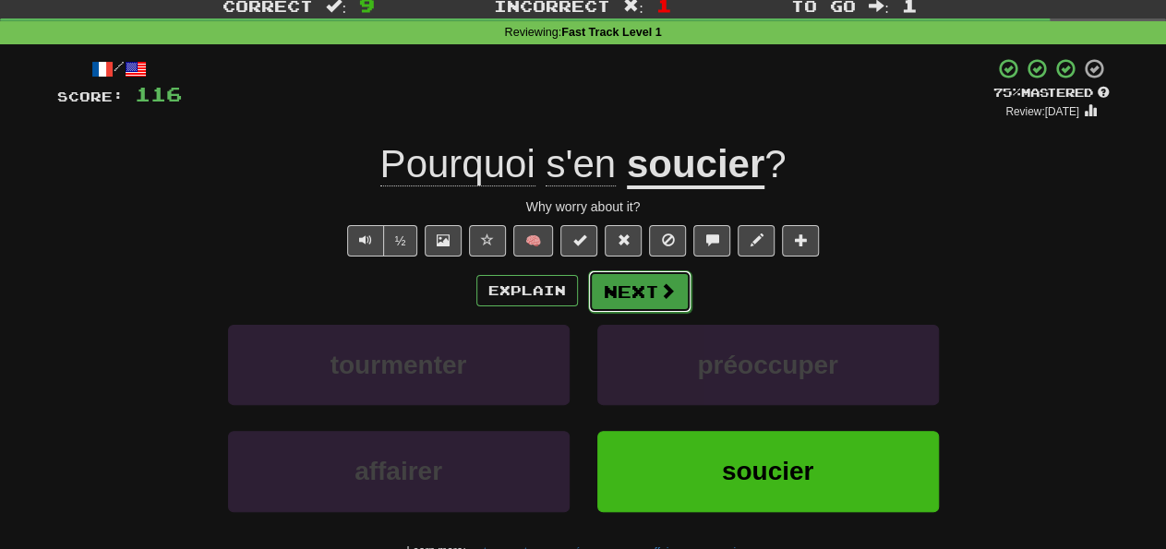
click at [634, 280] on button "Next" at bounding box center [639, 292] width 103 height 42
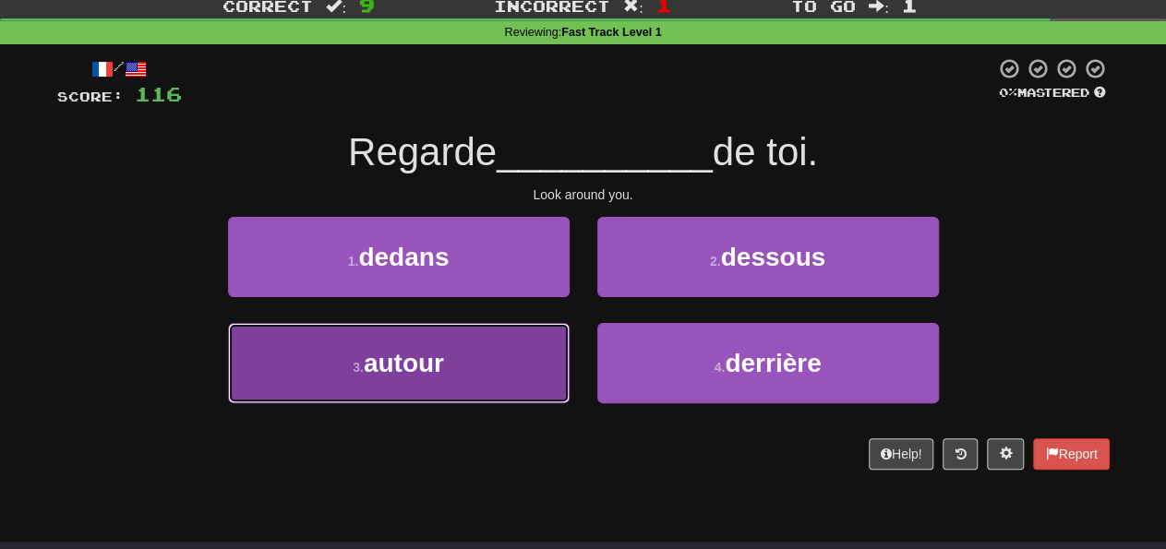
click at [511, 392] on button "3 . autour" at bounding box center [399, 363] width 342 height 80
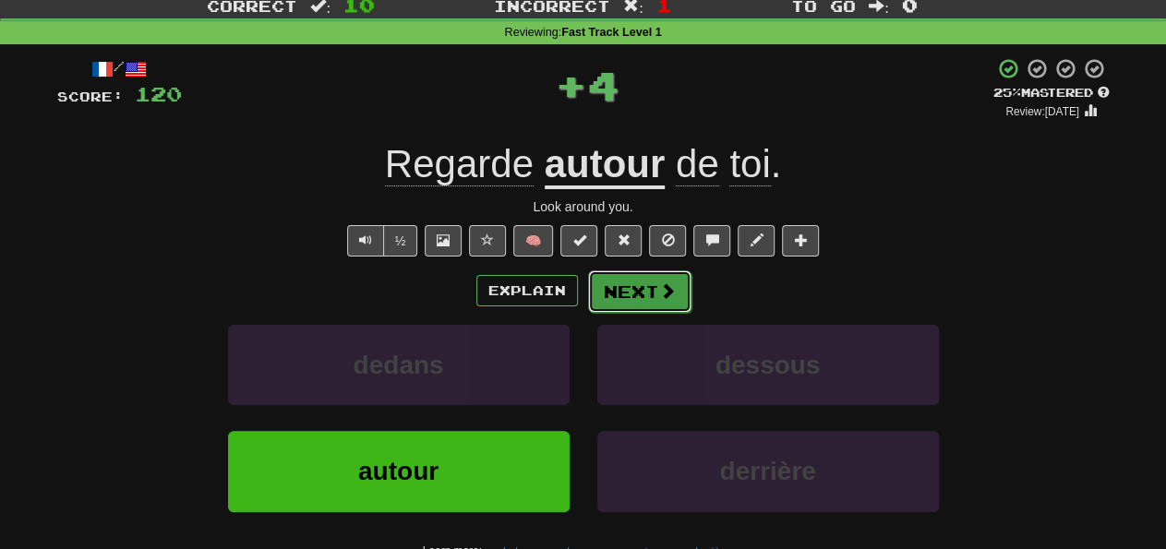
click at [633, 273] on button "Next" at bounding box center [639, 292] width 103 height 42
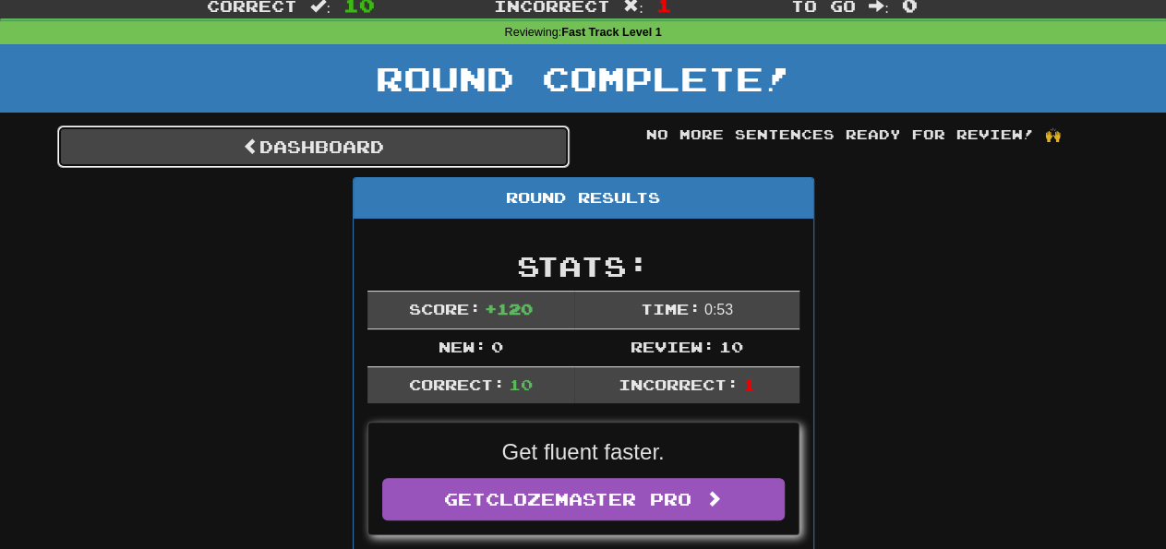
click at [468, 143] on link "Dashboard" at bounding box center [313, 147] width 513 height 42
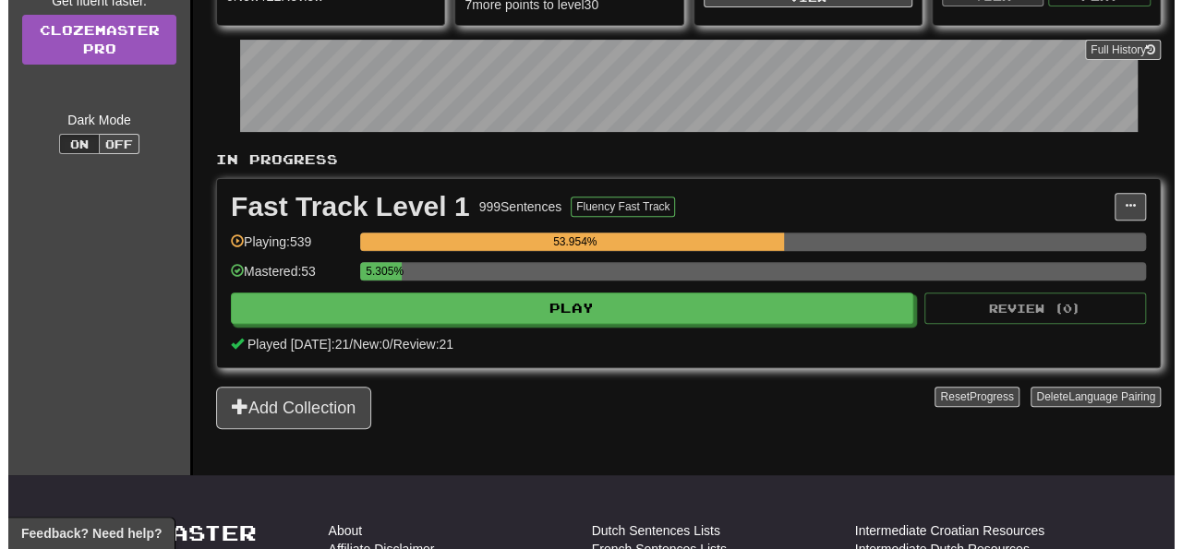
scroll to position [249, 0]
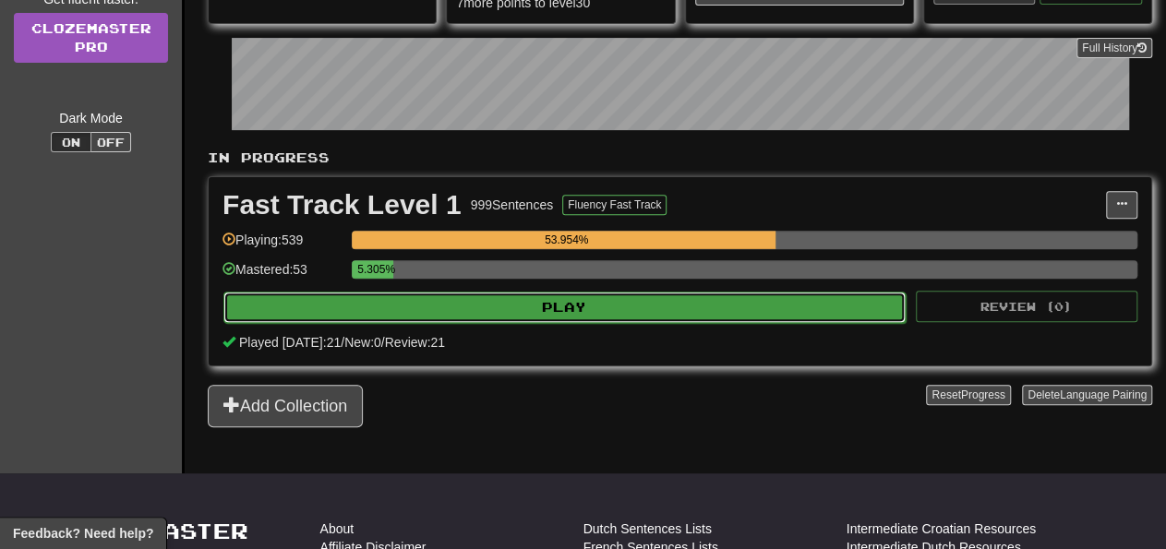
click at [625, 302] on button "Play" at bounding box center [564, 307] width 682 height 31
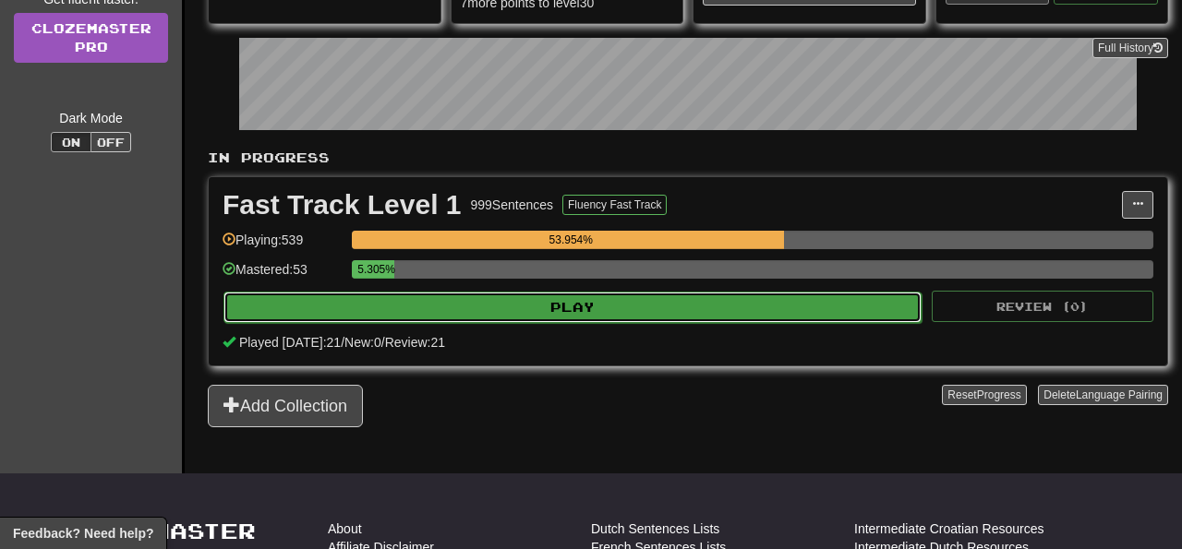
select select "**"
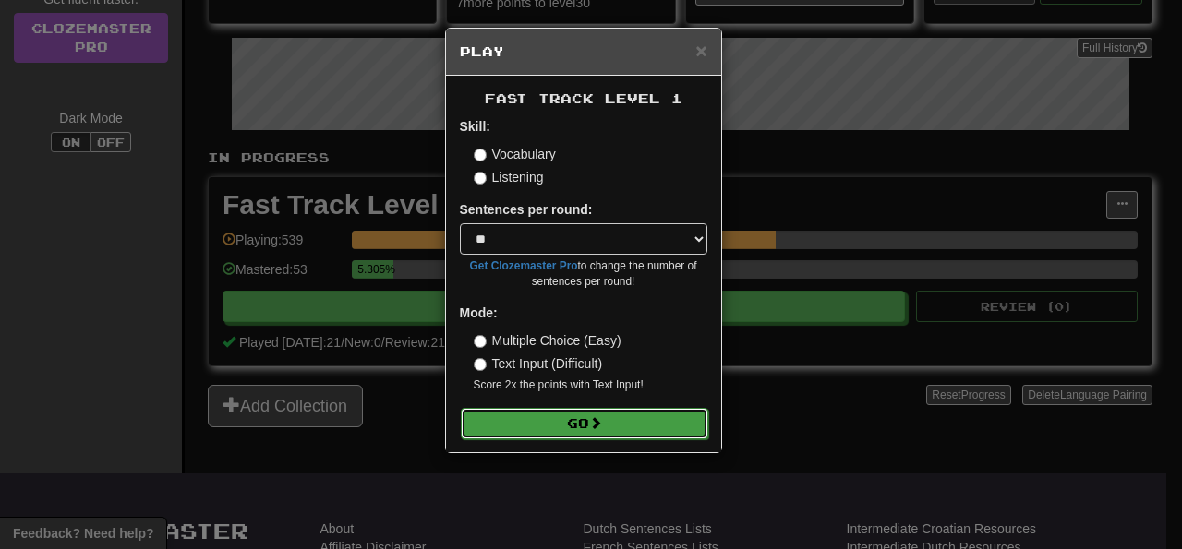
click at [626, 424] on button "Go" at bounding box center [585, 423] width 248 height 31
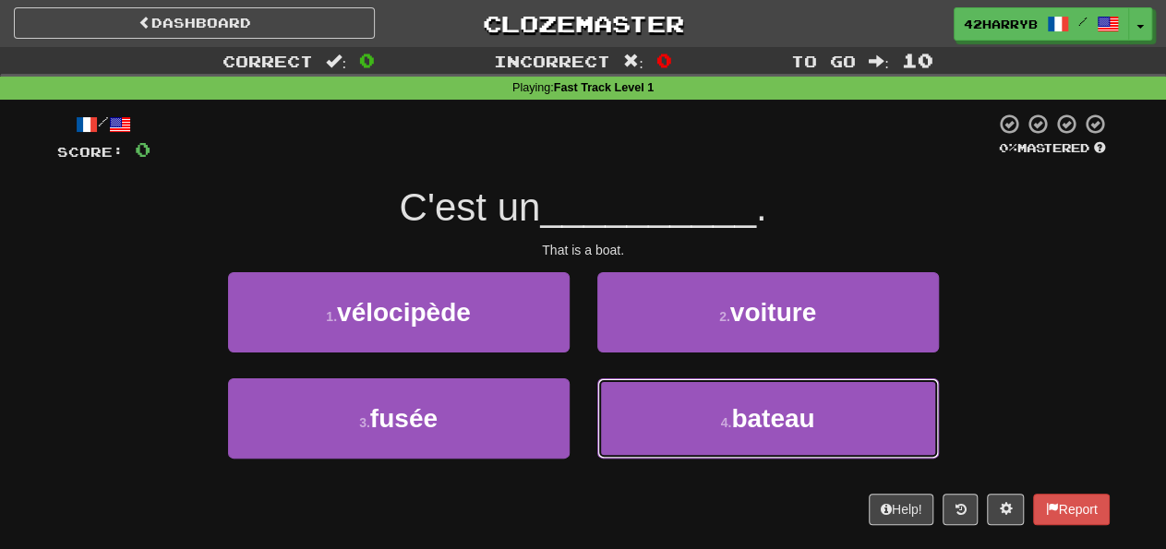
click at [626, 424] on button "4 . bateau" at bounding box center [769, 419] width 342 height 80
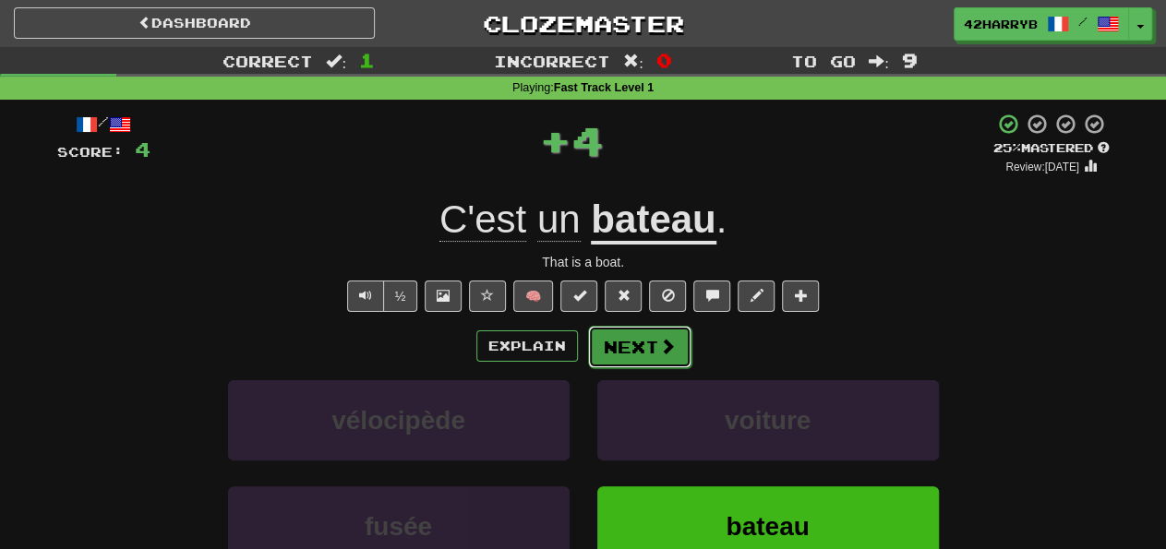
click at [618, 356] on button "Next" at bounding box center [639, 347] width 103 height 42
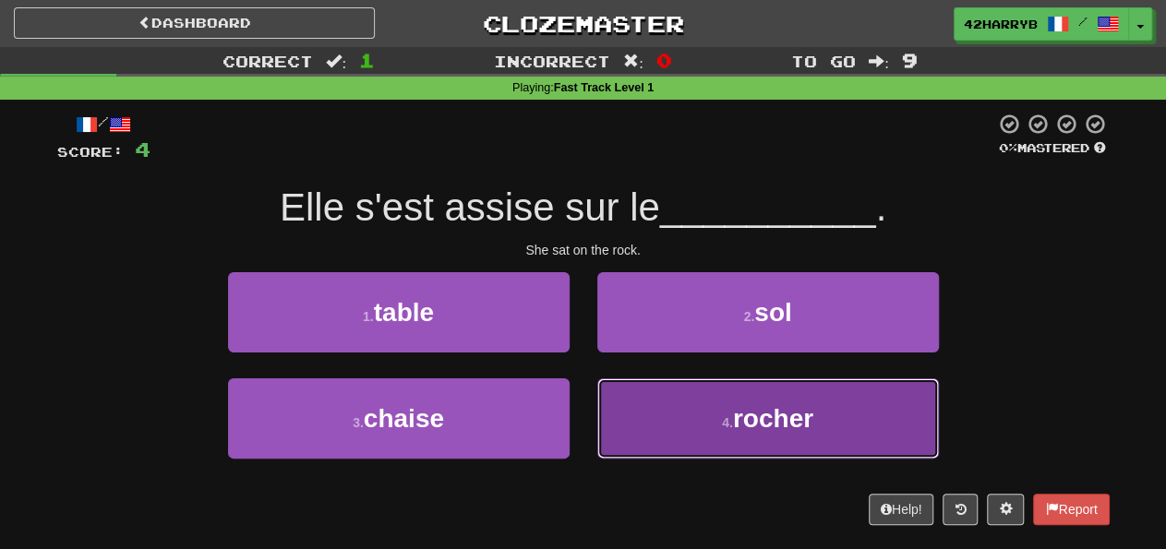
click at [600, 413] on button "4 . rocher" at bounding box center [769, 419] width 342 height 80
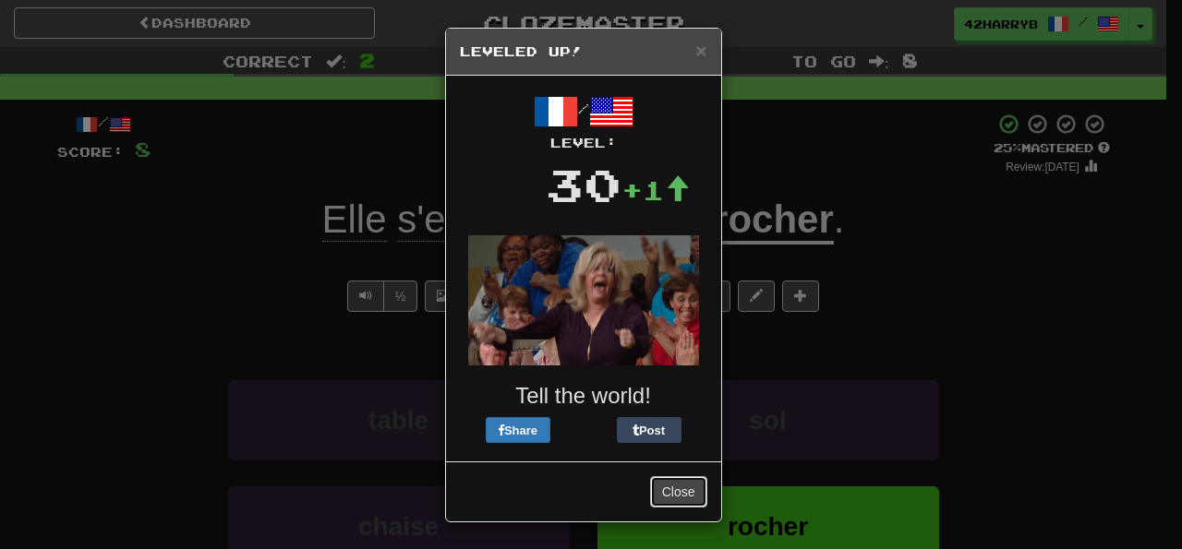
click at [665, 489] on button "Close" at bounding box center [678, 492] width 57 height 31
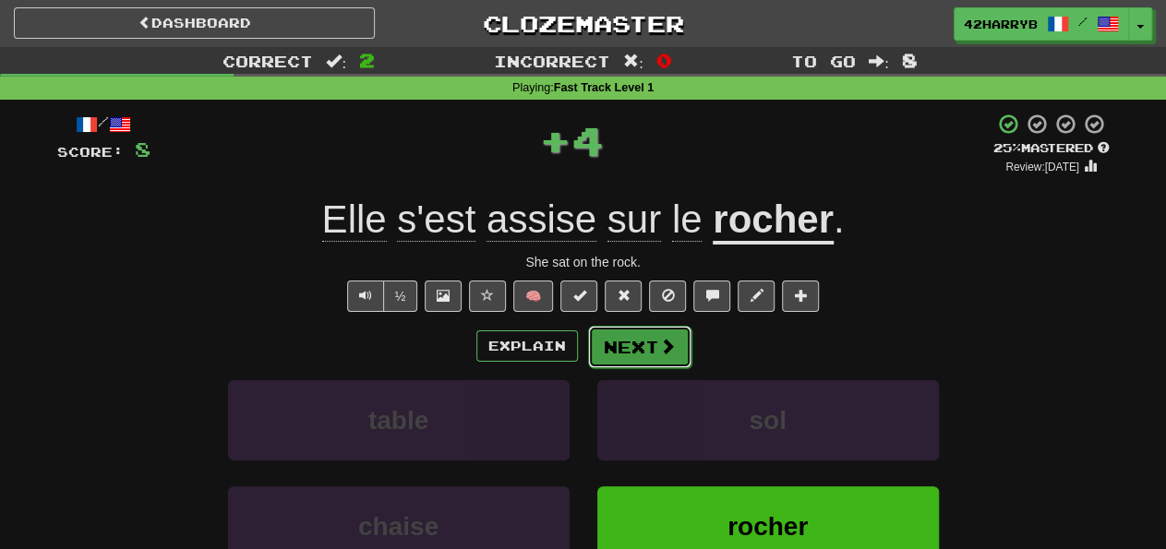
click at [661, 355] on span at bounding box center [667, 346] width 17 height 17
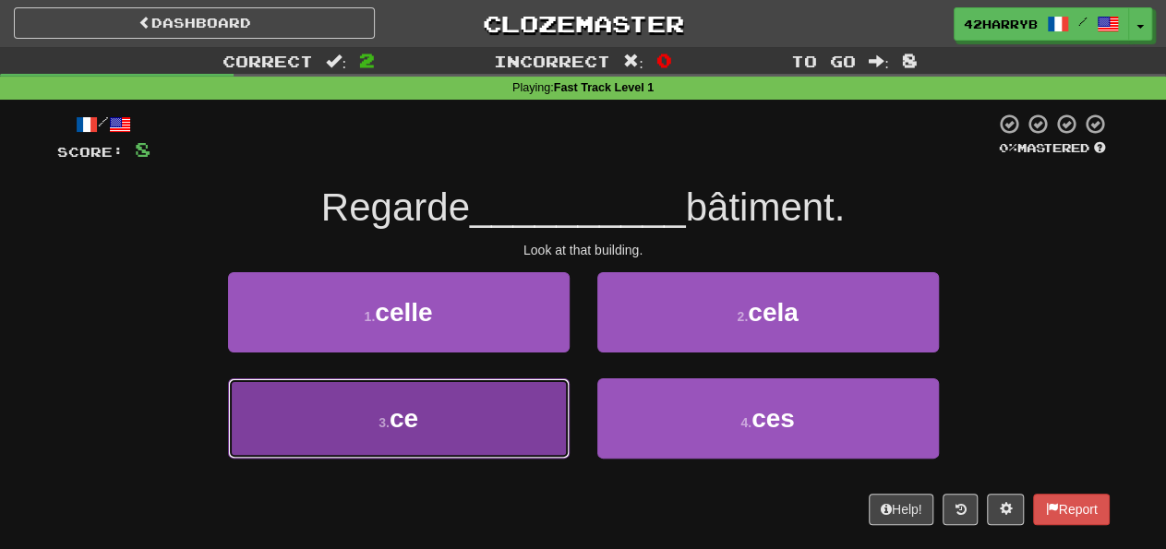
click at [538, 433] on button "3 . ce" at bounding box center [399, 419] width 342 height 80
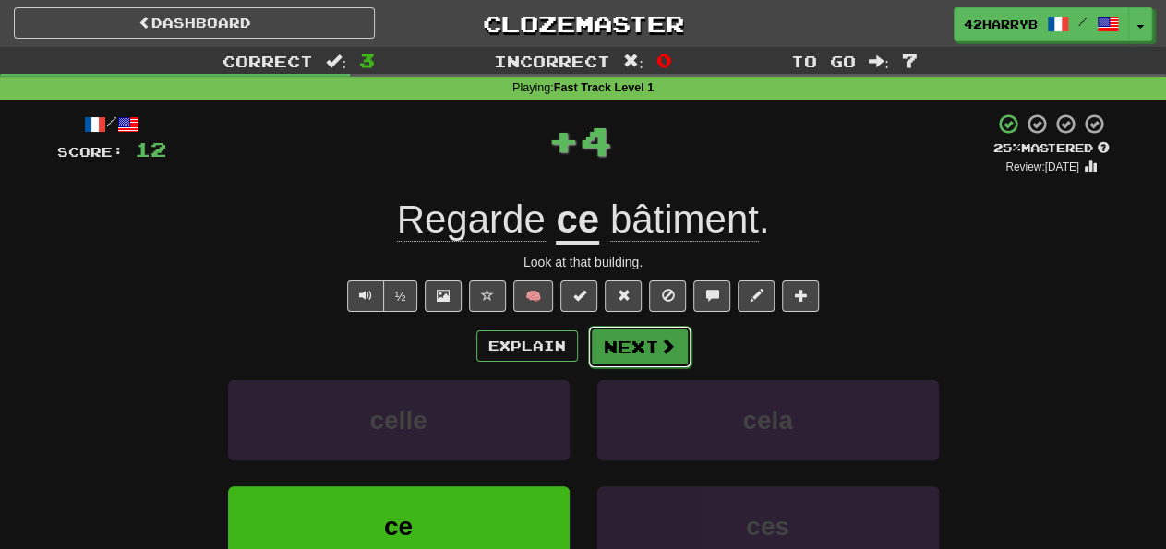
click at [651, 351] on button "Next" at bounding box center [639, 347] width 103 height 42
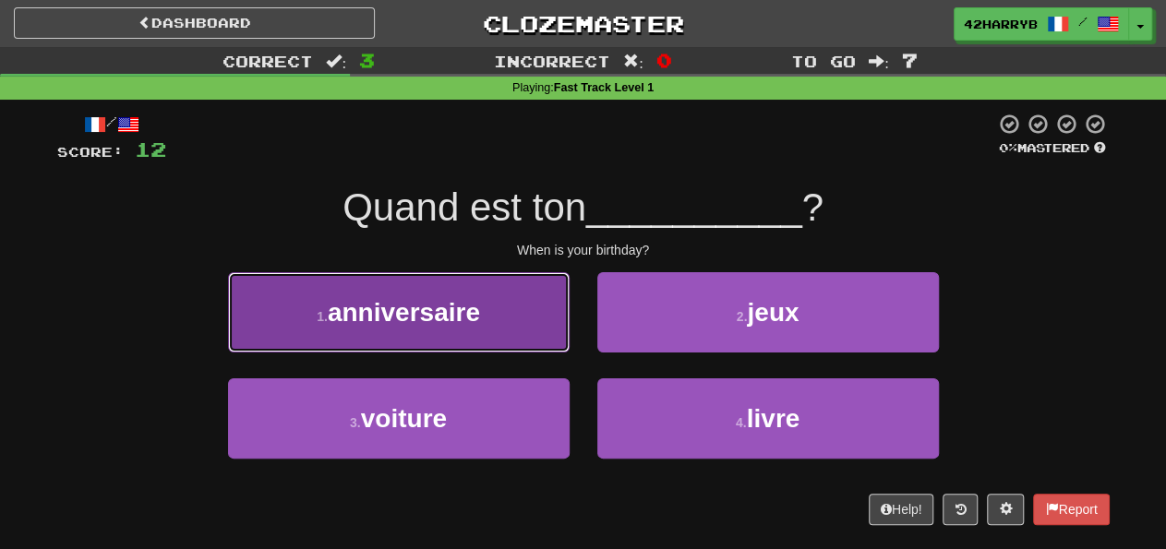
click at [540, 340] on button "1 . anniversaire" at bounding box center [399, 312] width 342 height 80
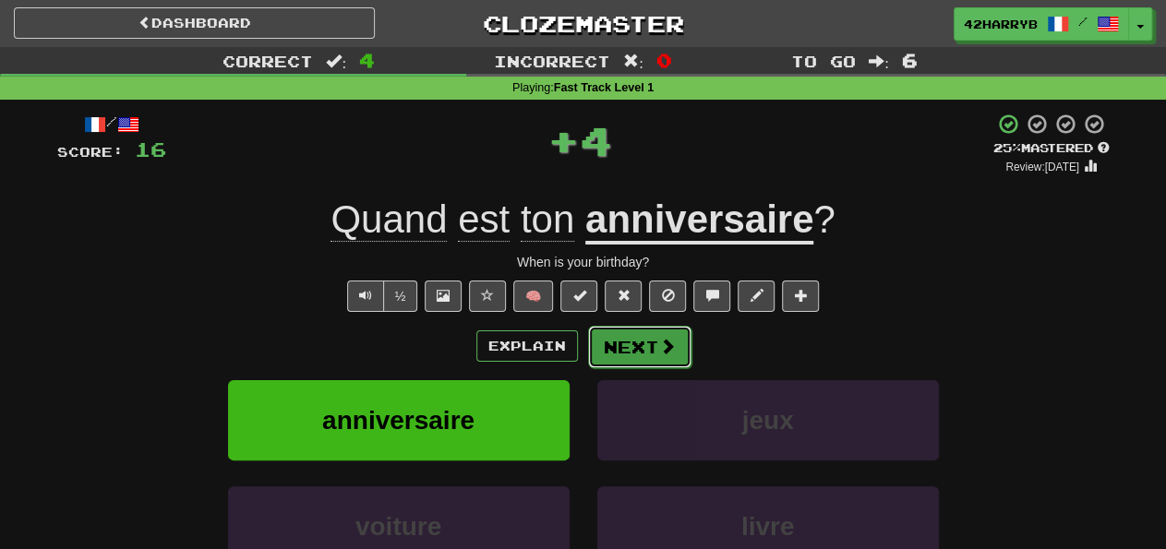
click at [635, 333] on button "Next" at bounding box center [639, 347] width 103 height 42
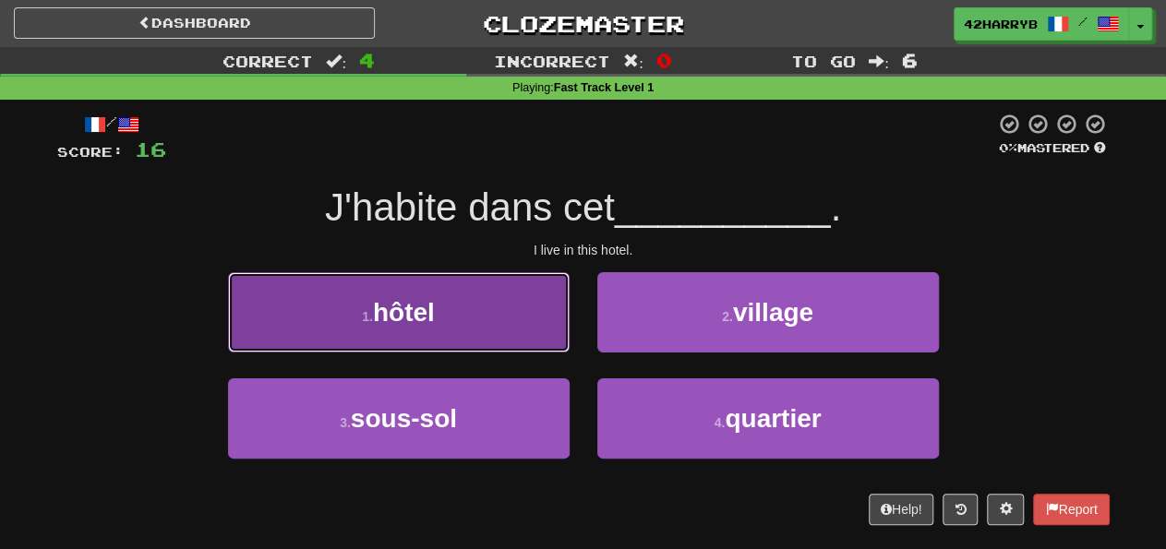
click at [525, 310] on button "1 . hôtel" at bounding box center [399, 312] width 342 height 80
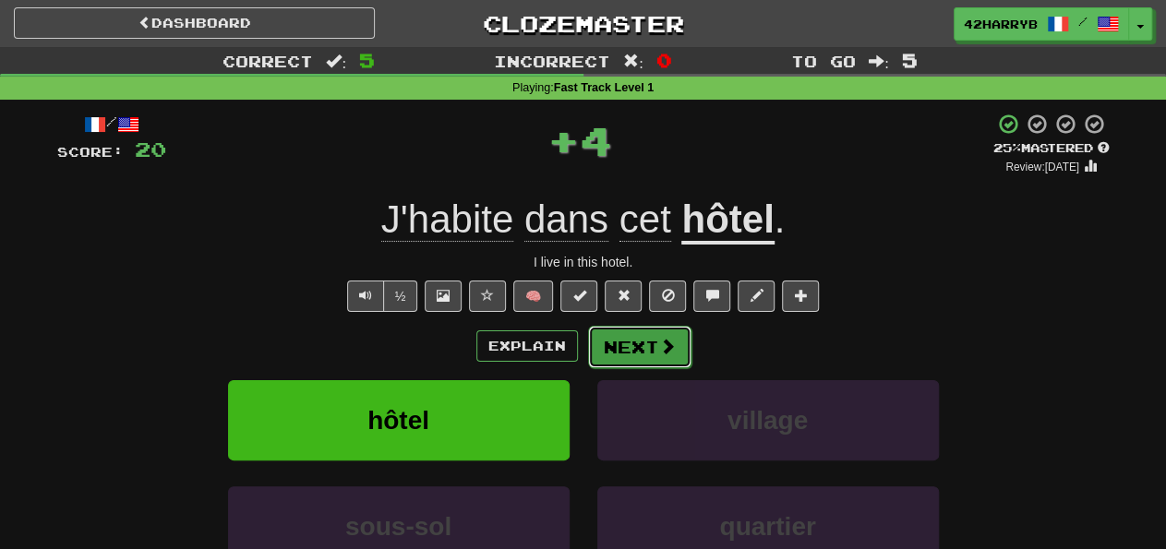
click at [630, 333] on button "Next" at bounding box center [639, 347] width 103 height 42
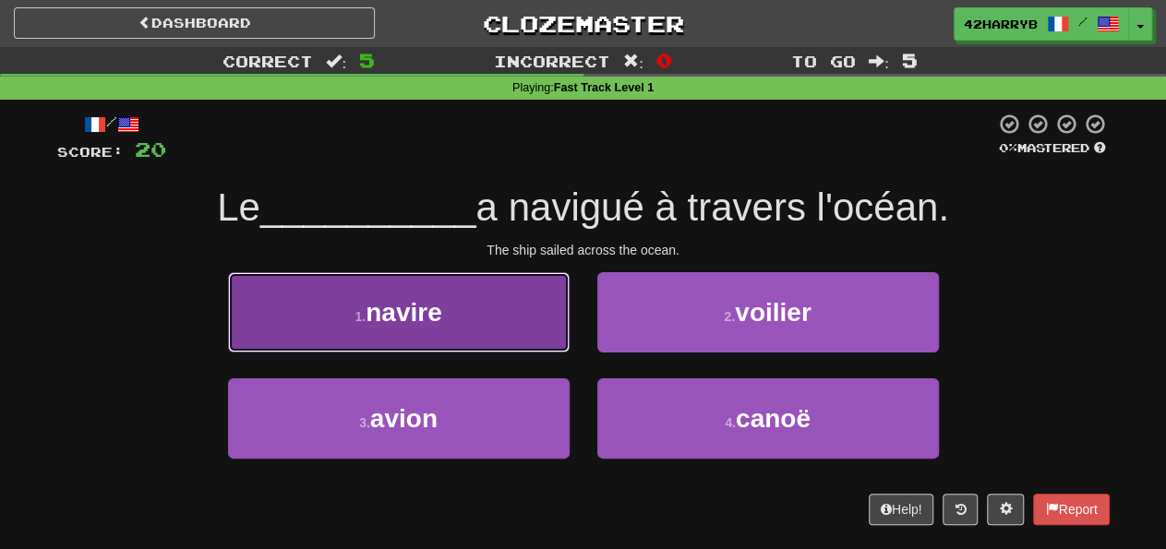
click at [424, 296] on button "1 . navire" at bounding box center [399, 312] width 342 height 80
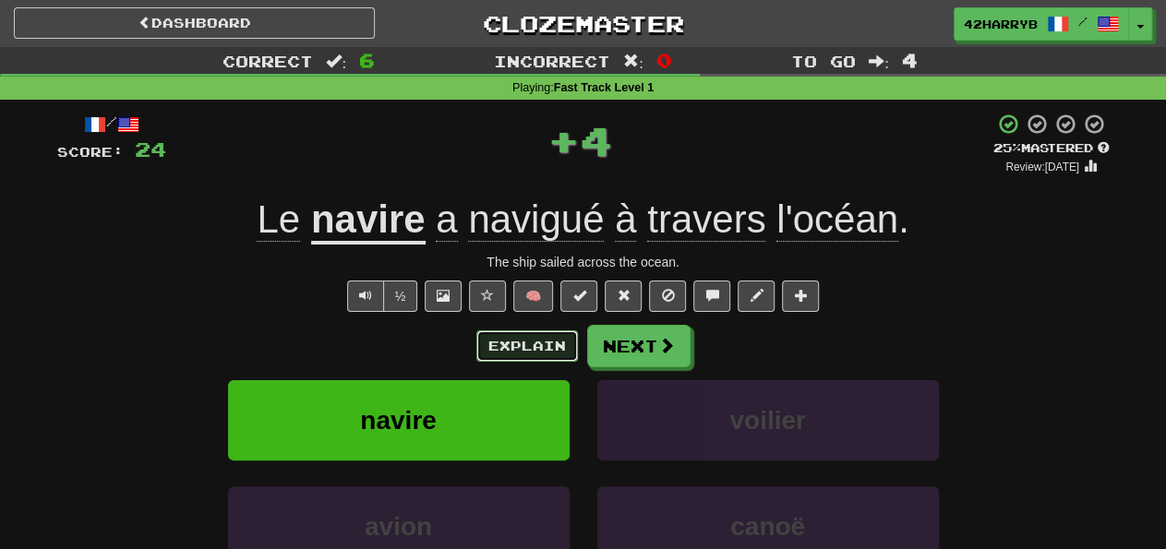
click at [570, 348] on button "Explain" at bounding box center [528, 346] width 102 height 31
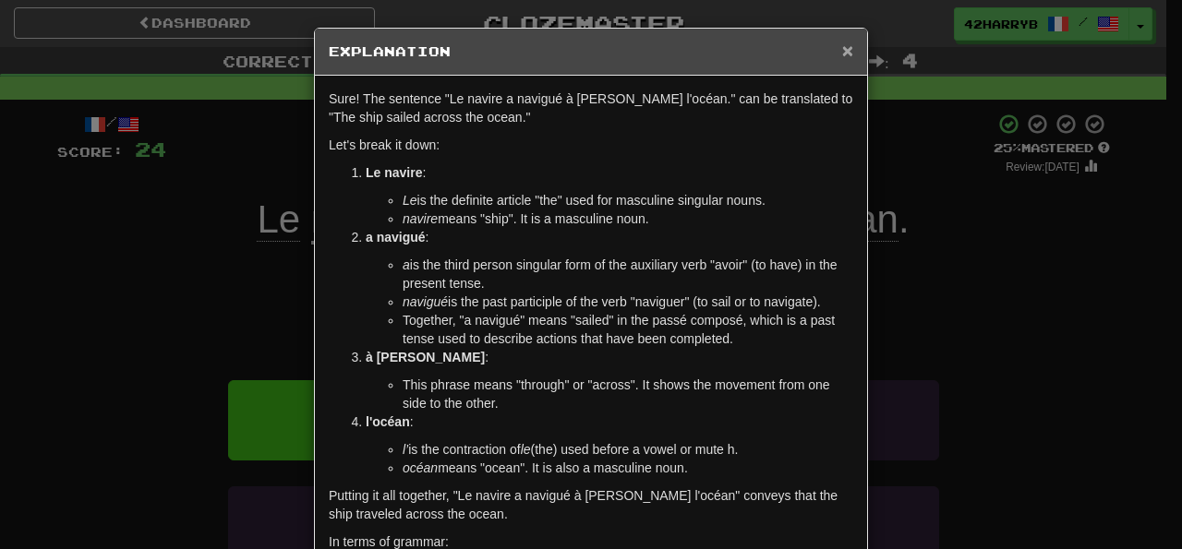
click at [842, 51] on span "×" at bounding box center [847, 50] width 11 height 21
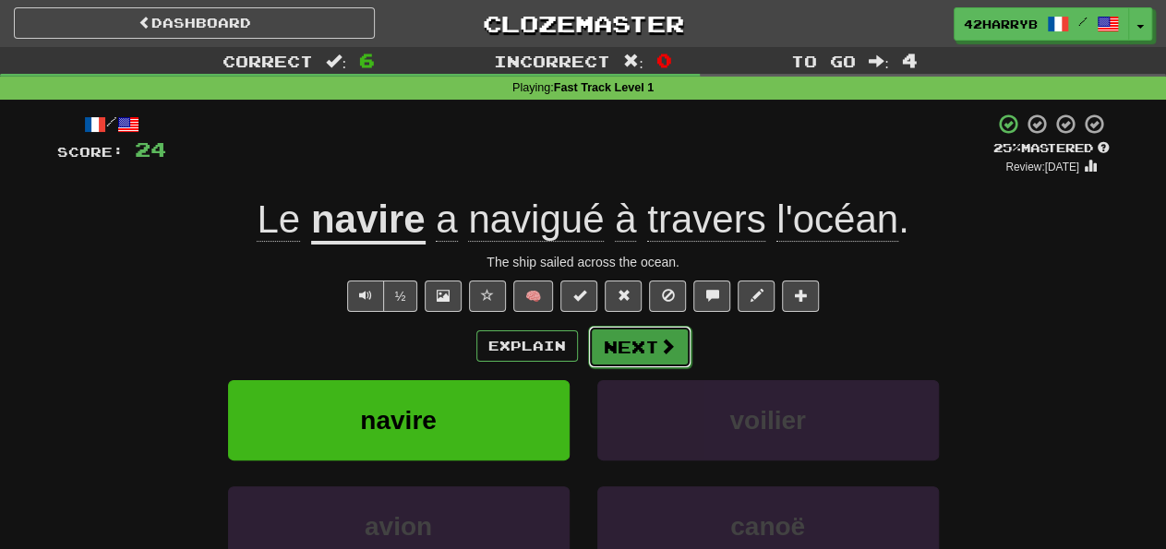
click at [664, 338] on span at bounding box center [667, 346] width 17 height 17
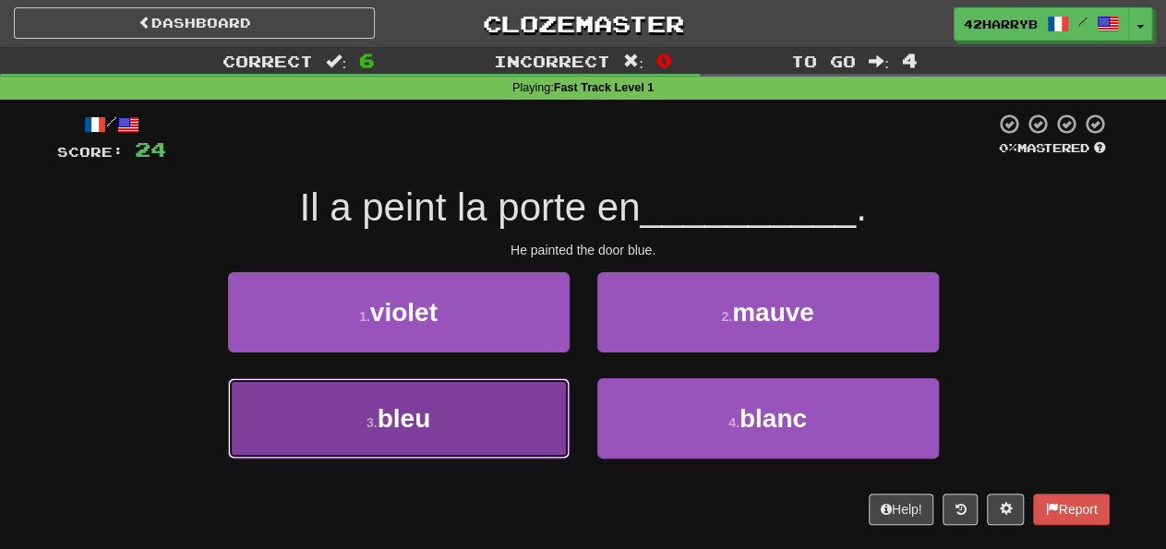
click at [503, 442] on button "3 . bleu" at bounding box center [399, 419] width 342 height 80
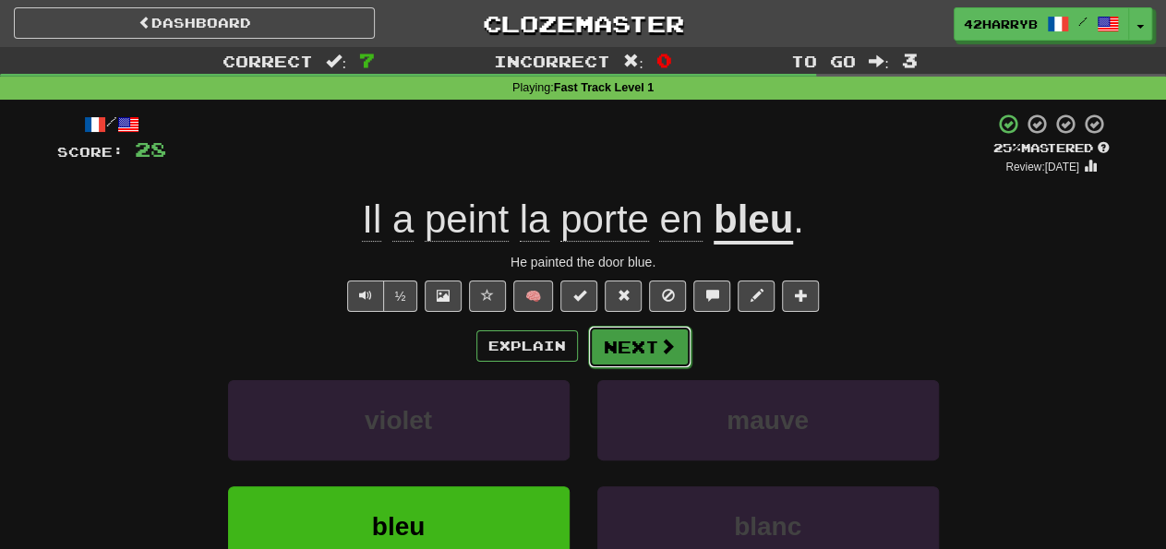
click at [638, 329] on button "Next" at bounding box center [639, 347] width 103 height 42
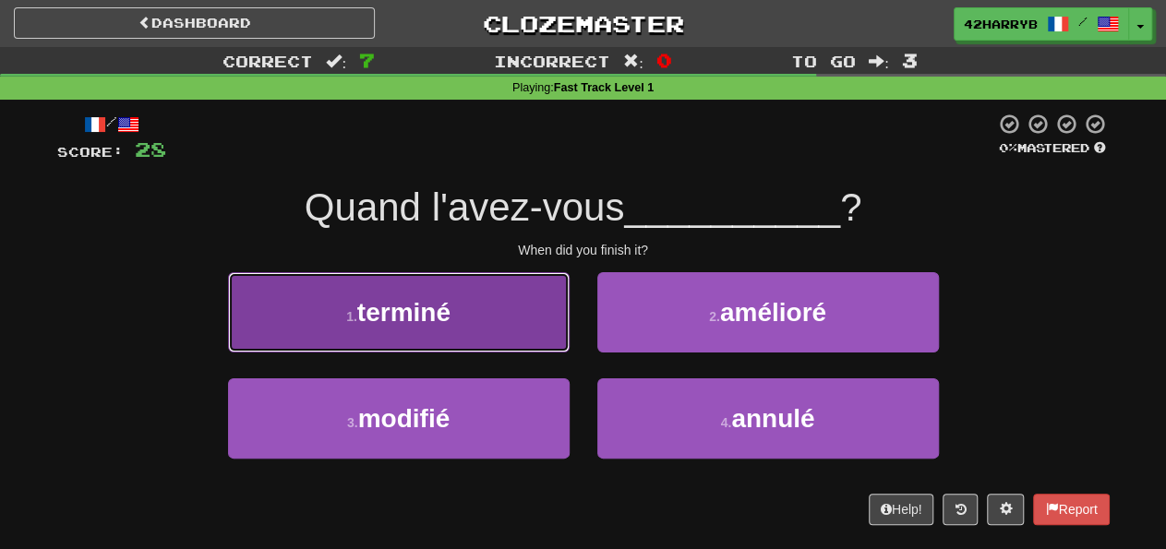
click at [529, 330] on button "1 . terminé" at bounding box center [399, 312] width 342 height 80
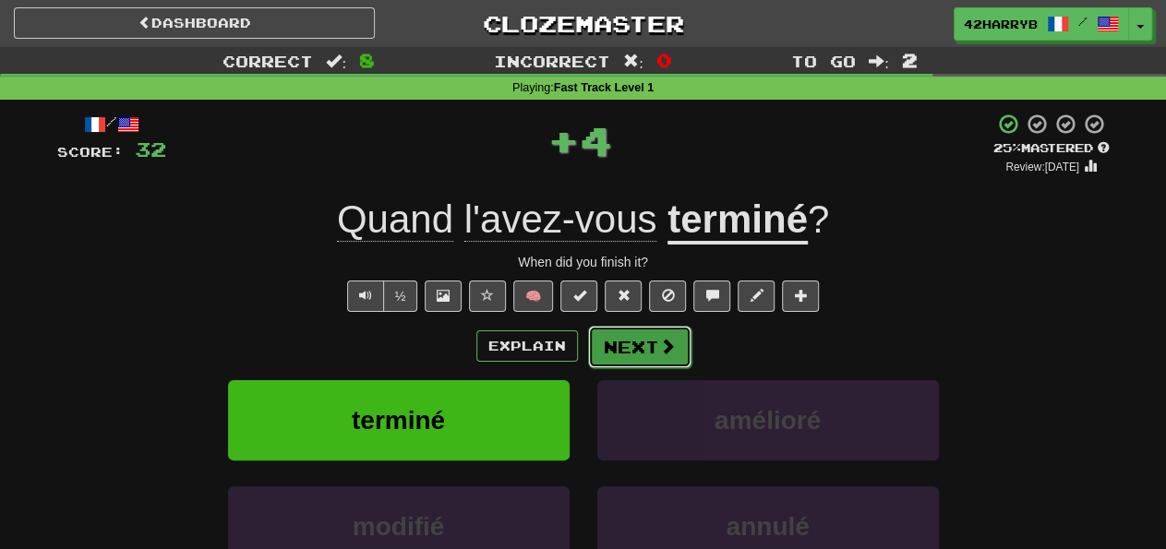
click at [649, 345] on button "Next" at bounding box center [639, 347] width 103 height 42
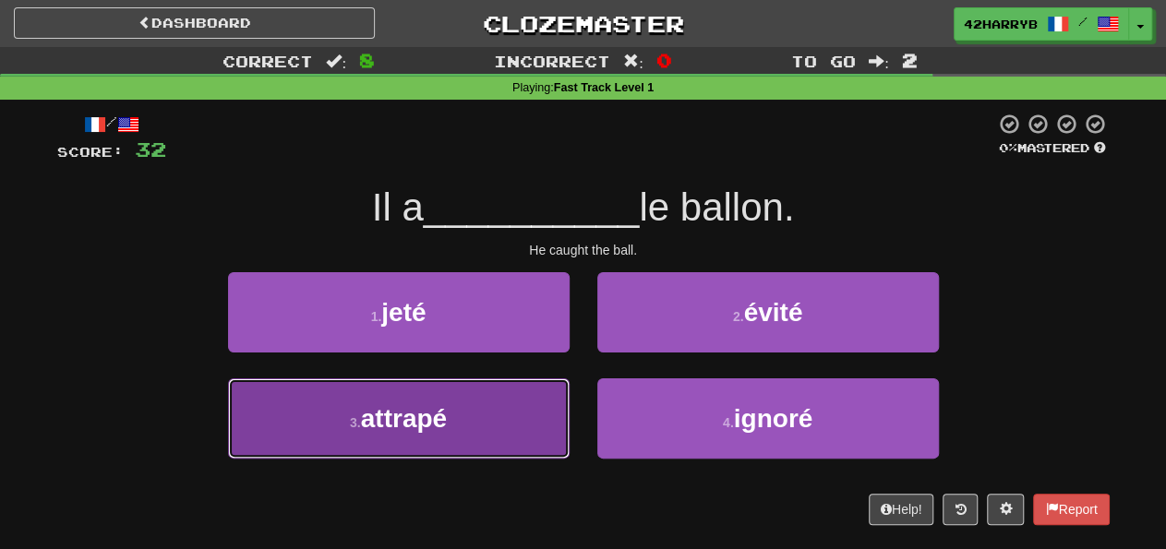
click at [528, 404] on button "3 . attrapé" at bounding box center [399, 419] width 342 height 80
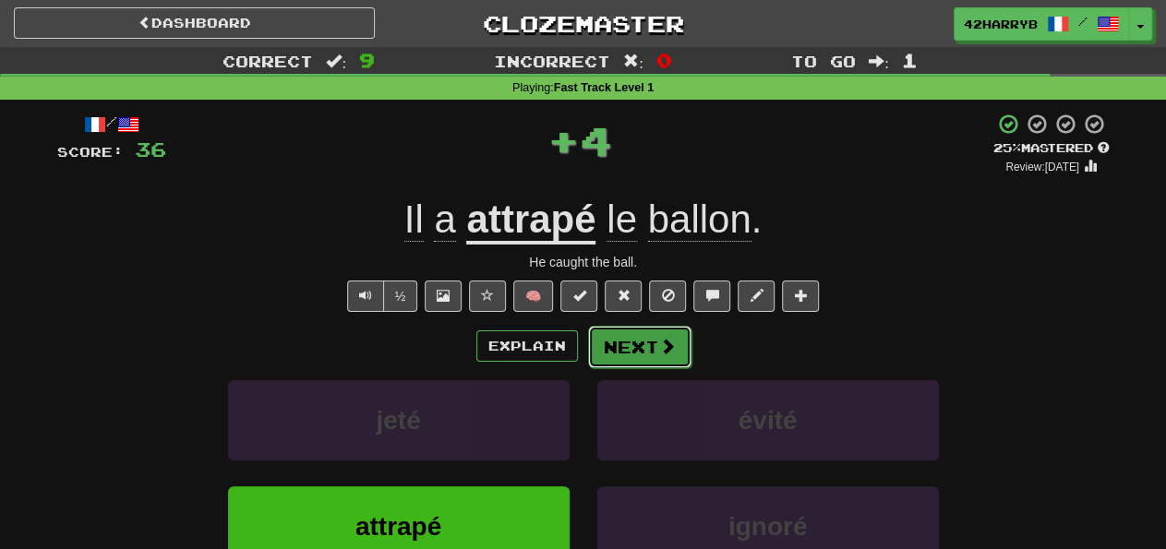
click at [648, 340] on button "Next" at bounding box center [639, 347] width 103 height 42
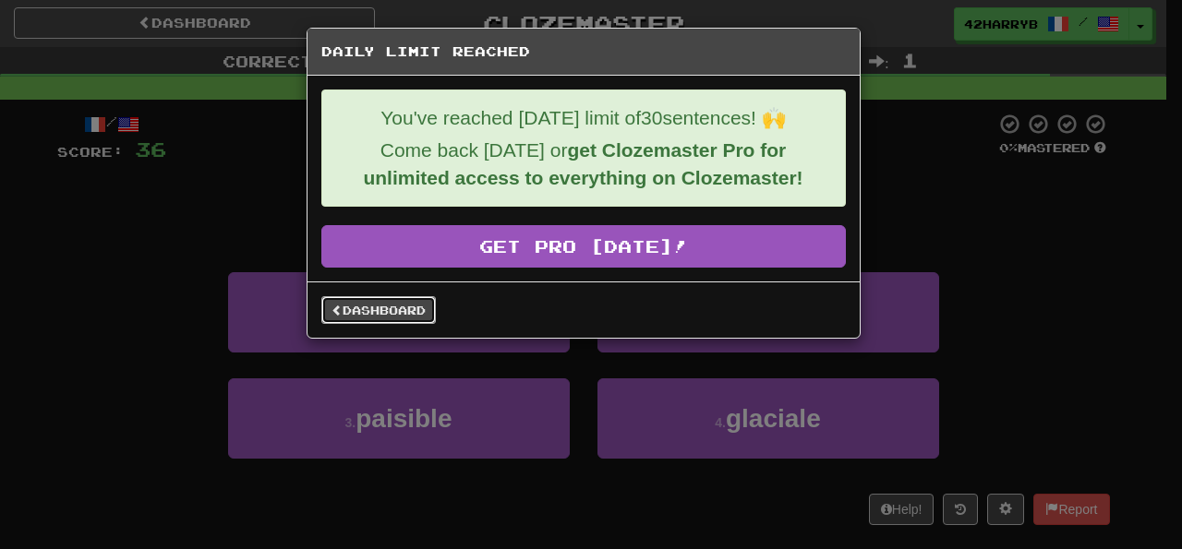
click at [415, 306] on link "Dashboard" at bounding box center [378, 310] width 115 height 28
